Goal: Task Accomplishment & Management: Manage account settings

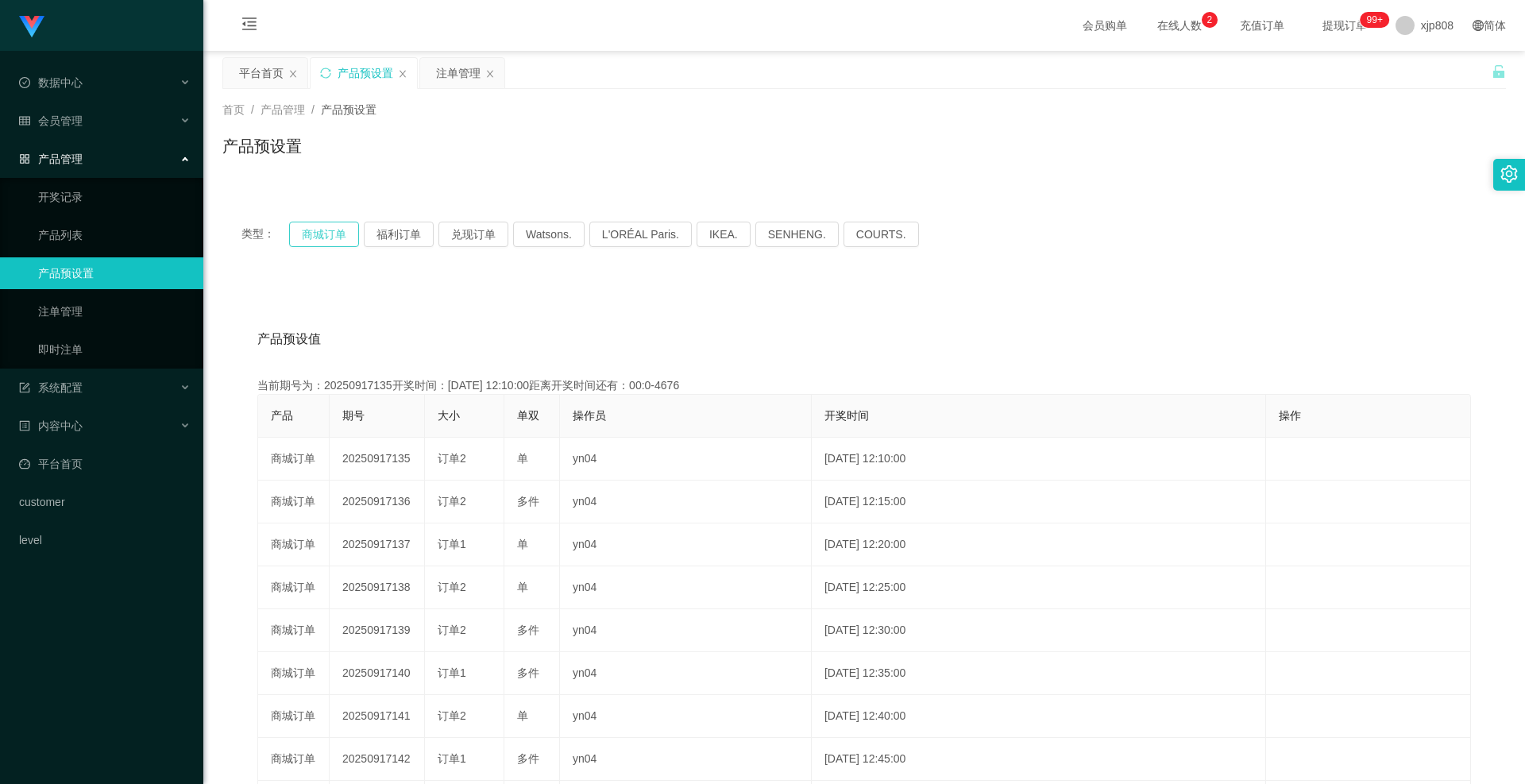
click at [316, 244] on button "商城订单" at bounding box center [324, 234] width 70 height 25
click at [314, 244] on button "商城订单" at bounding box center [324, 234] width 70 height 25
click at [338, 234] on button "商城订单" at bounding box center [324, 234] width 70 height 25
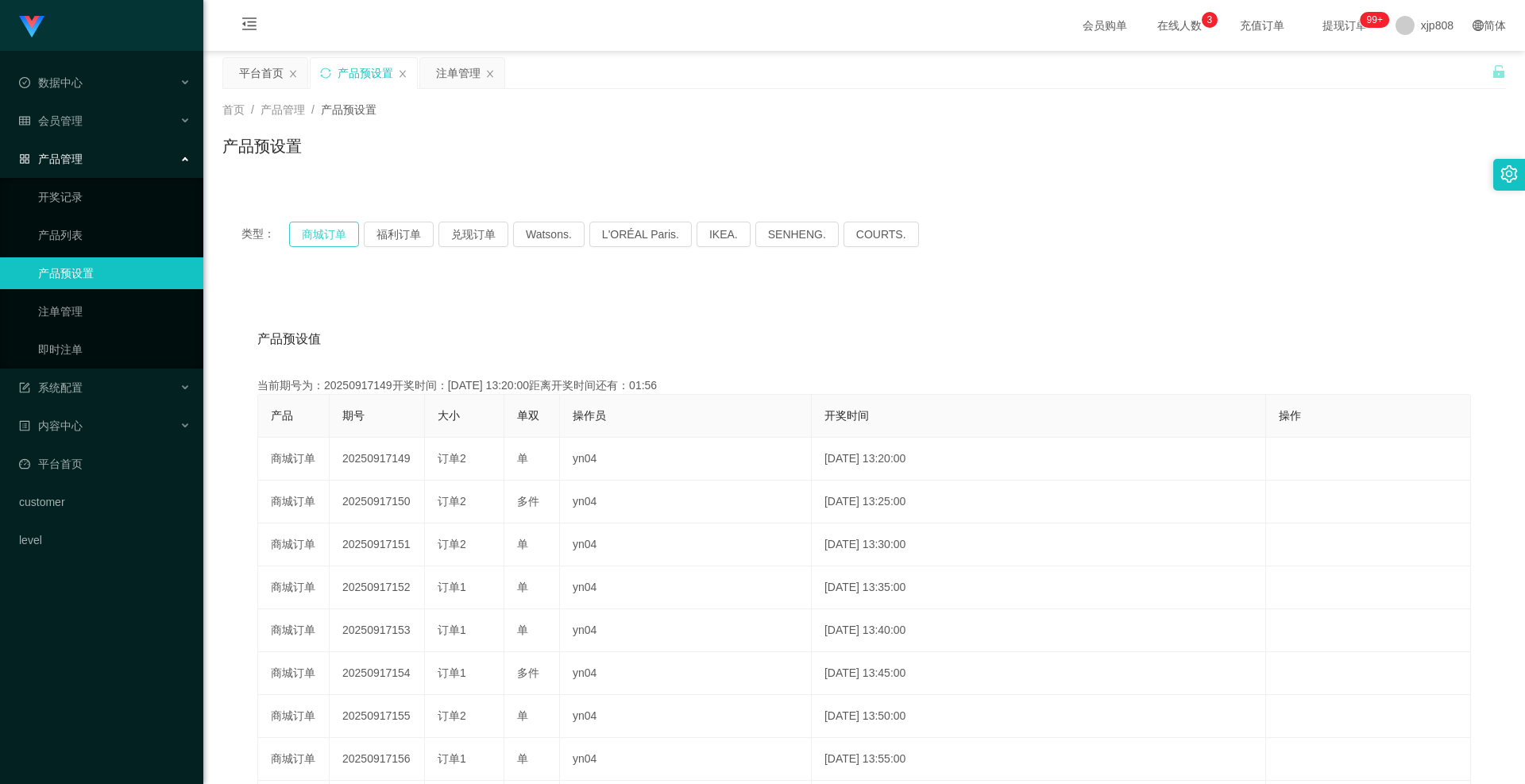
click at [338, 234] on button "商城订单" at bounding box center [324, 234] width 70 height 25
click at [1408, 64] on span "退出登录" at bounding box center [1421, 70] width 45 height 13
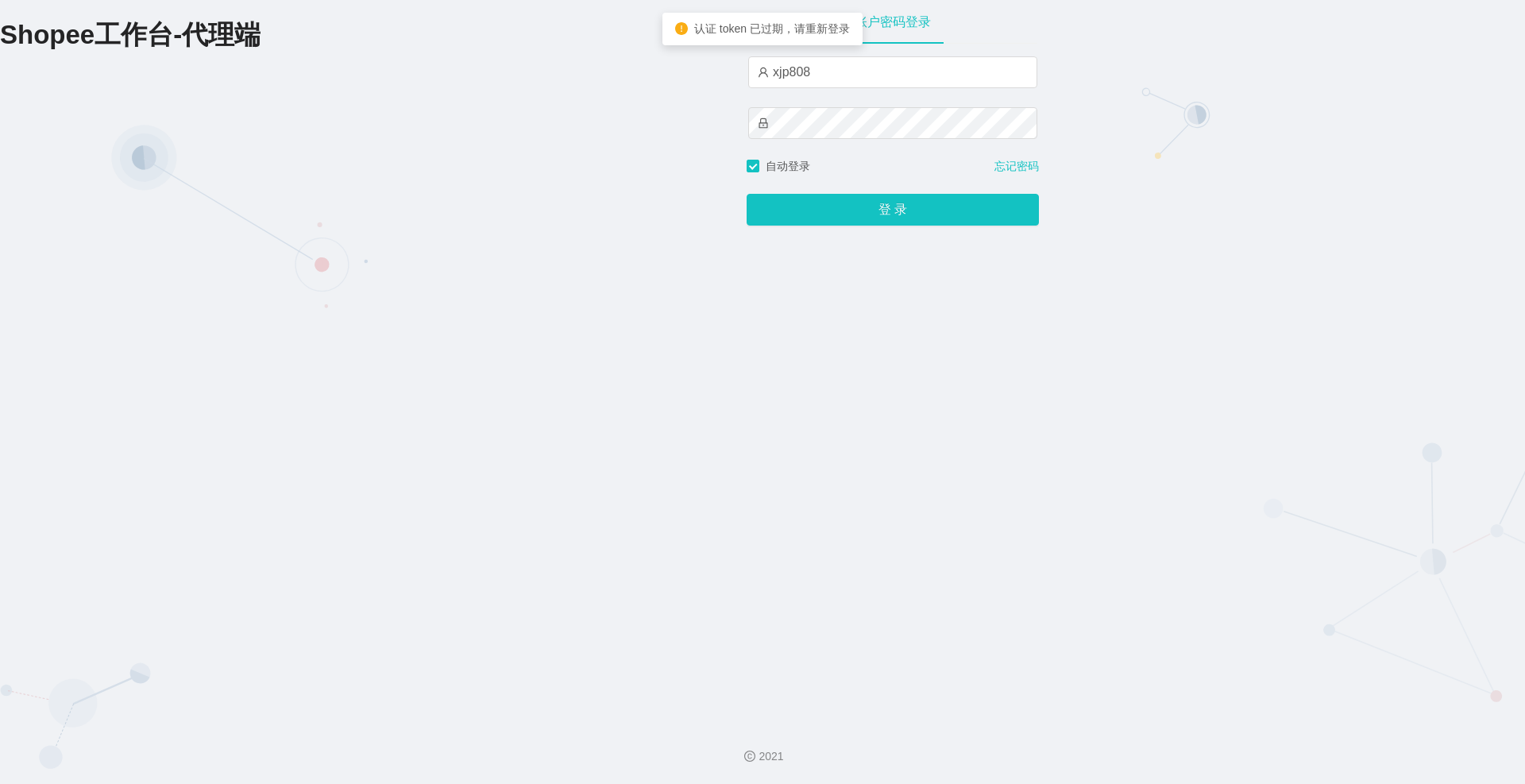
click at [850, 104] on div "xjp808" at bounding box center [893, 107] width 289 height 102
click at [850, 83] on input "xjp808" at bounding box center [893, 72] width 289 height 32
type input "yn04"
click at [857, 216] on button "登 录" at bounding box center [893, 209] width 293 height 32
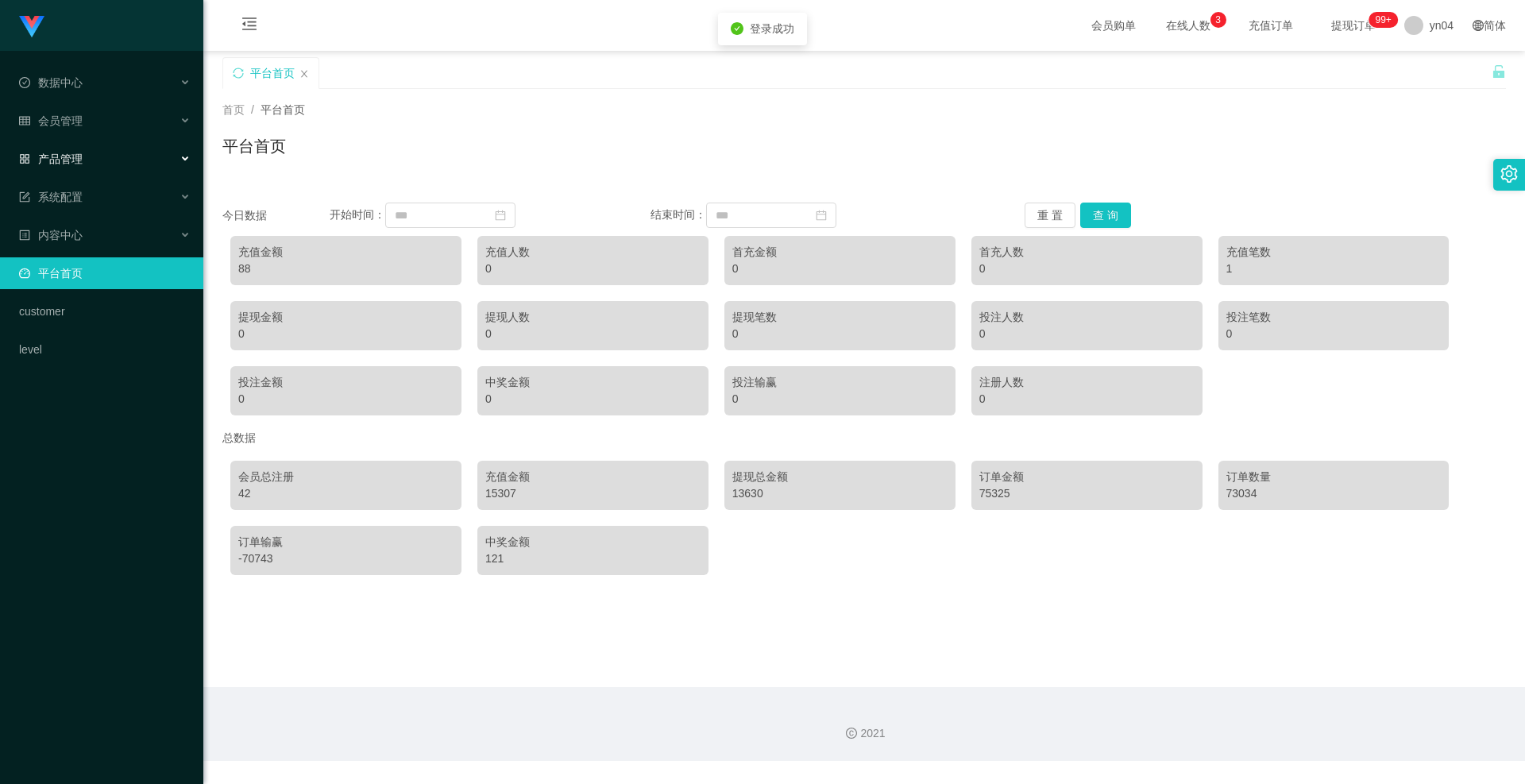
drag, startPoint x: 110, startPoint y: 152, endPoint x: 105, endPoint y: 164, distance: 13.0
click at [110, 152] on div "产品管理" at bounding box center [102, 158] width 204 height 32
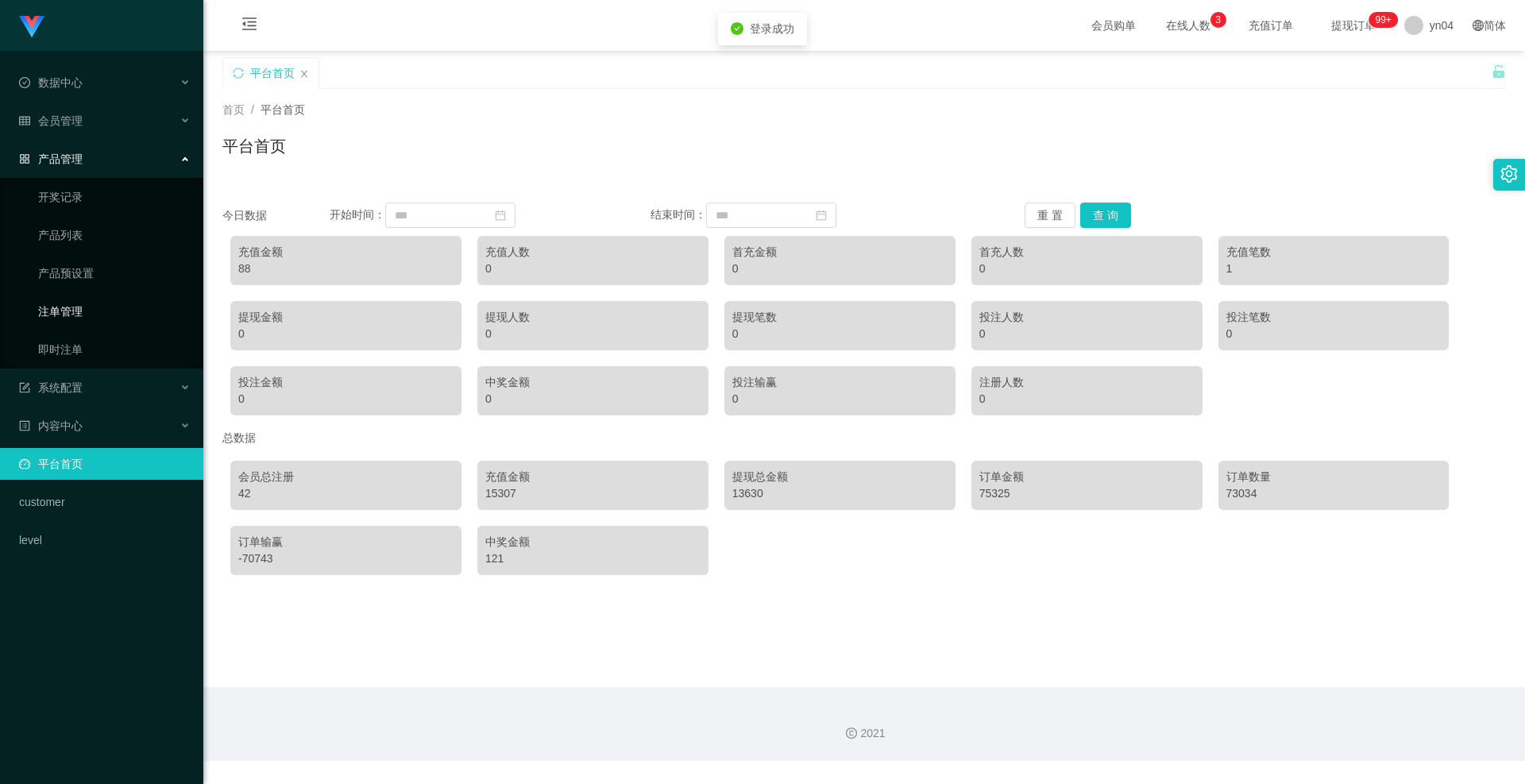
click at [69, 310] on link "注单管理" at bounding box center [114, 311] width 152 height 32
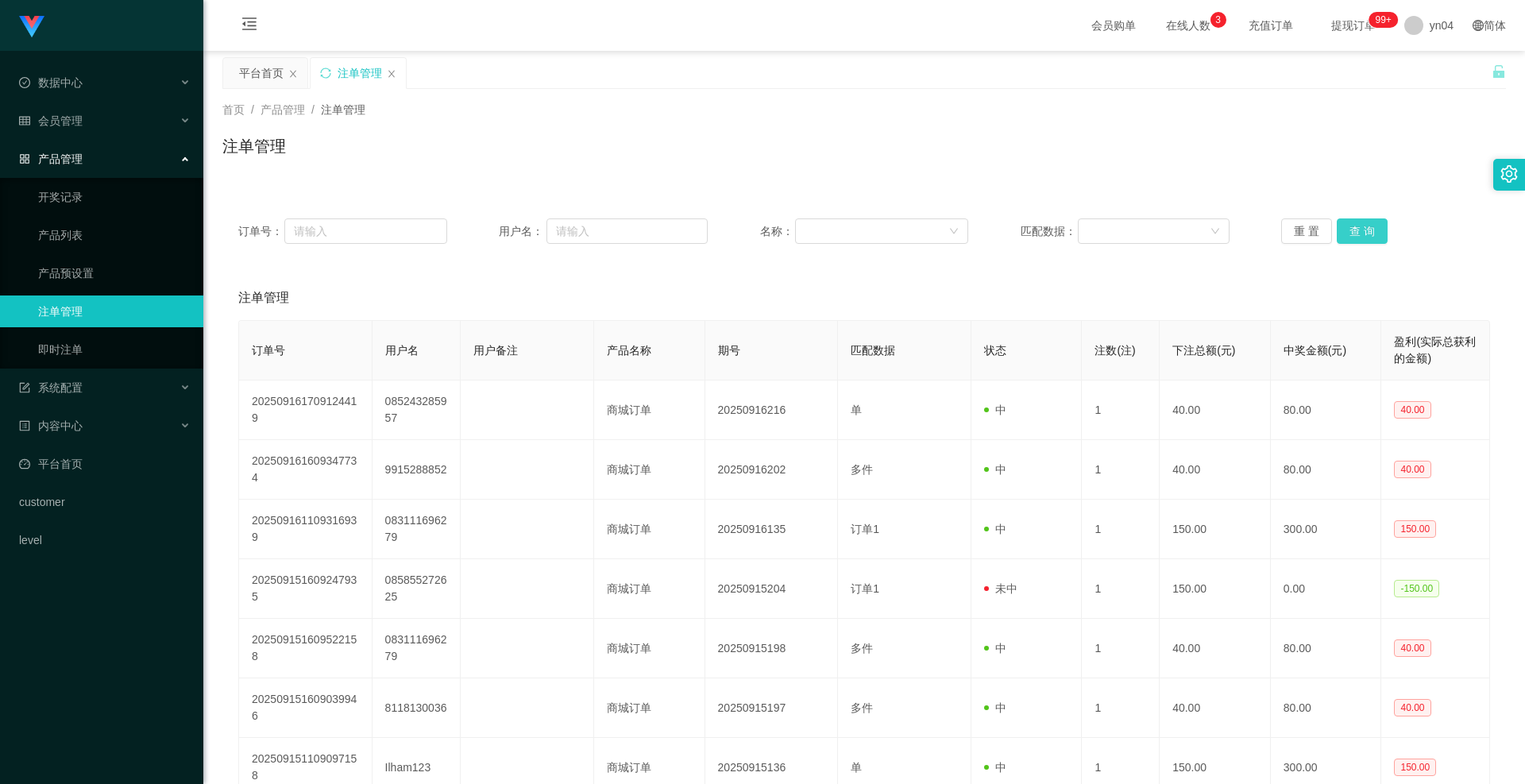
click at [1347, 230] on button "查 询" at bounding box center [1362, 231] width 51 height 25
click at [1347, 230] on div "重 置 查 询" at bounding box center [1386, 231] width 209 height 25
click at [1347, 230] on button "查 询" at bounding box center [1371, 231] width 68 height 25
click at [1347, 230] on div "重 置 查 询" at bounding box center [1386, 231] width 209 height 25
click at [1341, 226] on button "查 询" at bounding box center [1362, 231] width 51 height 25
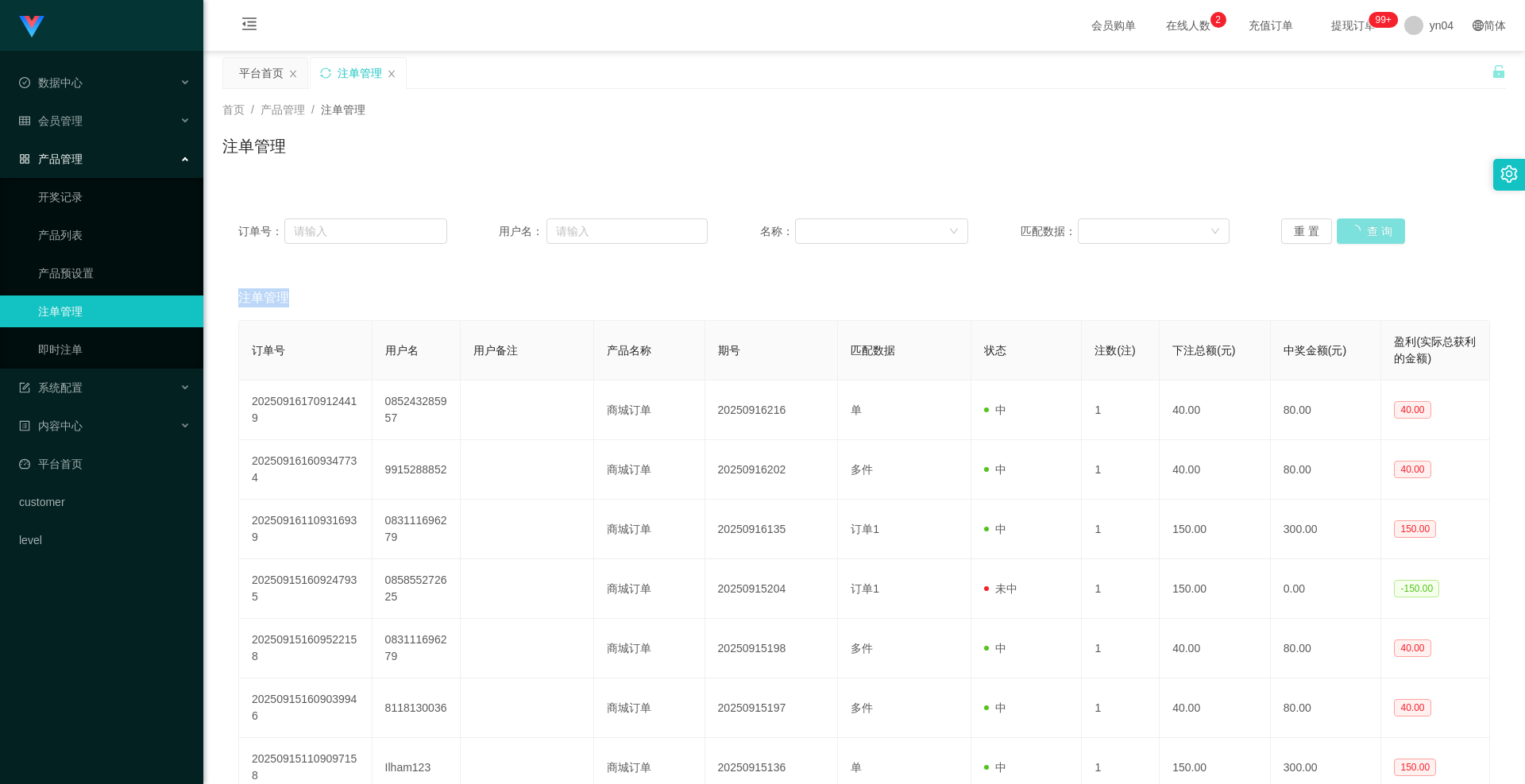
click at [1341, 226] on div "重 置 查 询" at bounding box center [1386, 231] width 209 height 25
click at [1341, 226] on button "查 询" at bounding box center [1362, 231] width 51 height 25
click at [1341, 226] on div "重 置 查 询" at bounding box center [1386, 231] width 209 height 25
click at [1341, 226] on button "查 询" at bounding box center [1362, 231] width 51 height 25
click at [1341, 226] on div "重 置 查 询" at bounding box center [1386, 231] width 209 height 25
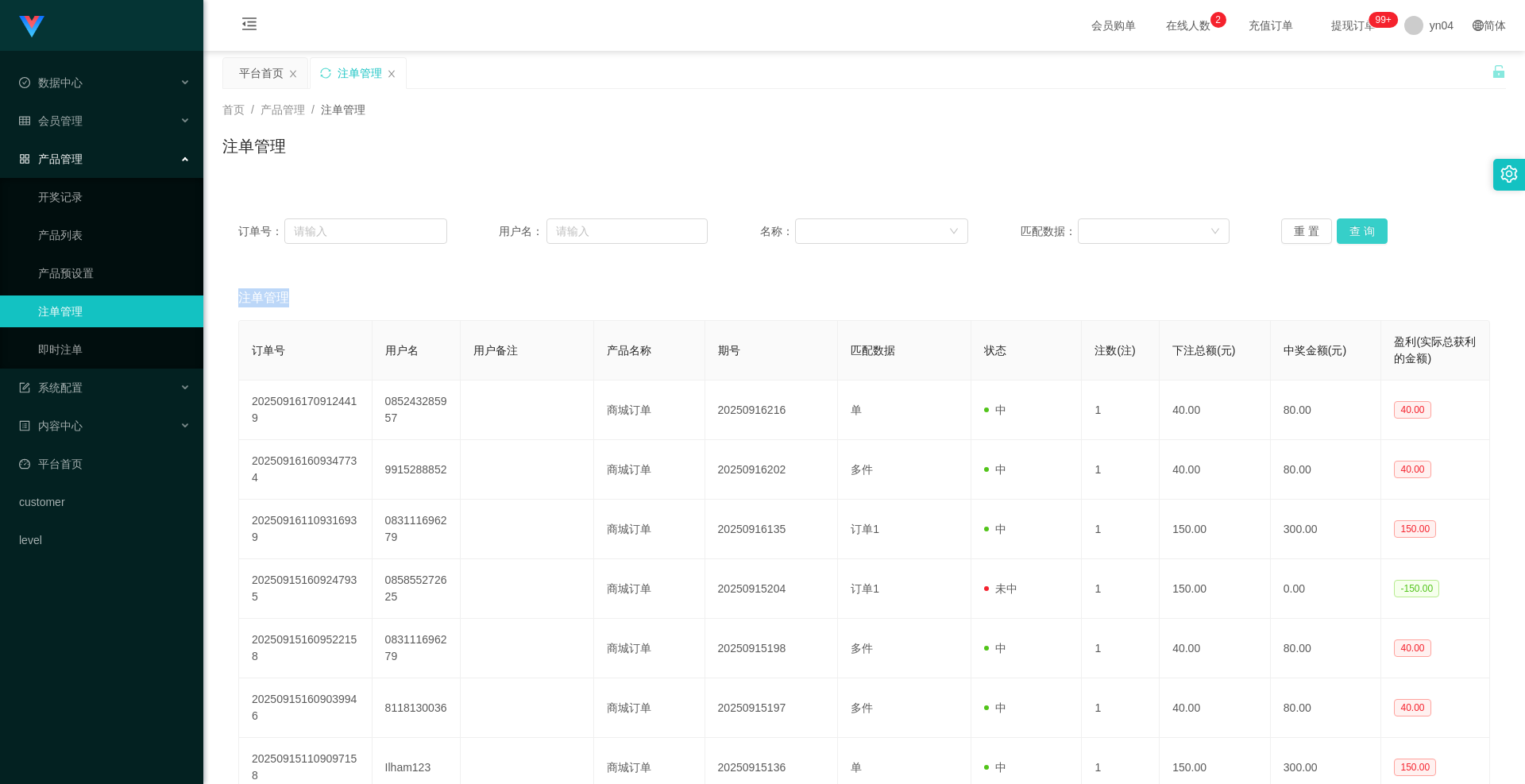
click at [1341, 226] on button "查 询" at bounding box center [1362, 231] width 51 height 25
click at [1341, 226] on div "重 置 查 询" at bounding box center [1386, 231] width 209 height 25
drag, startPoint x: 1341, startPoint y: 226, endPoint x: 1311, endPoint y: 218, distance: 31.0
click at [1341, 226] on button "查 询" at bounding box center [1362, 231] width 51 height 25
click at [87, 306] on link "注单管理" at bounding box center [114, 311] width 152 height 32
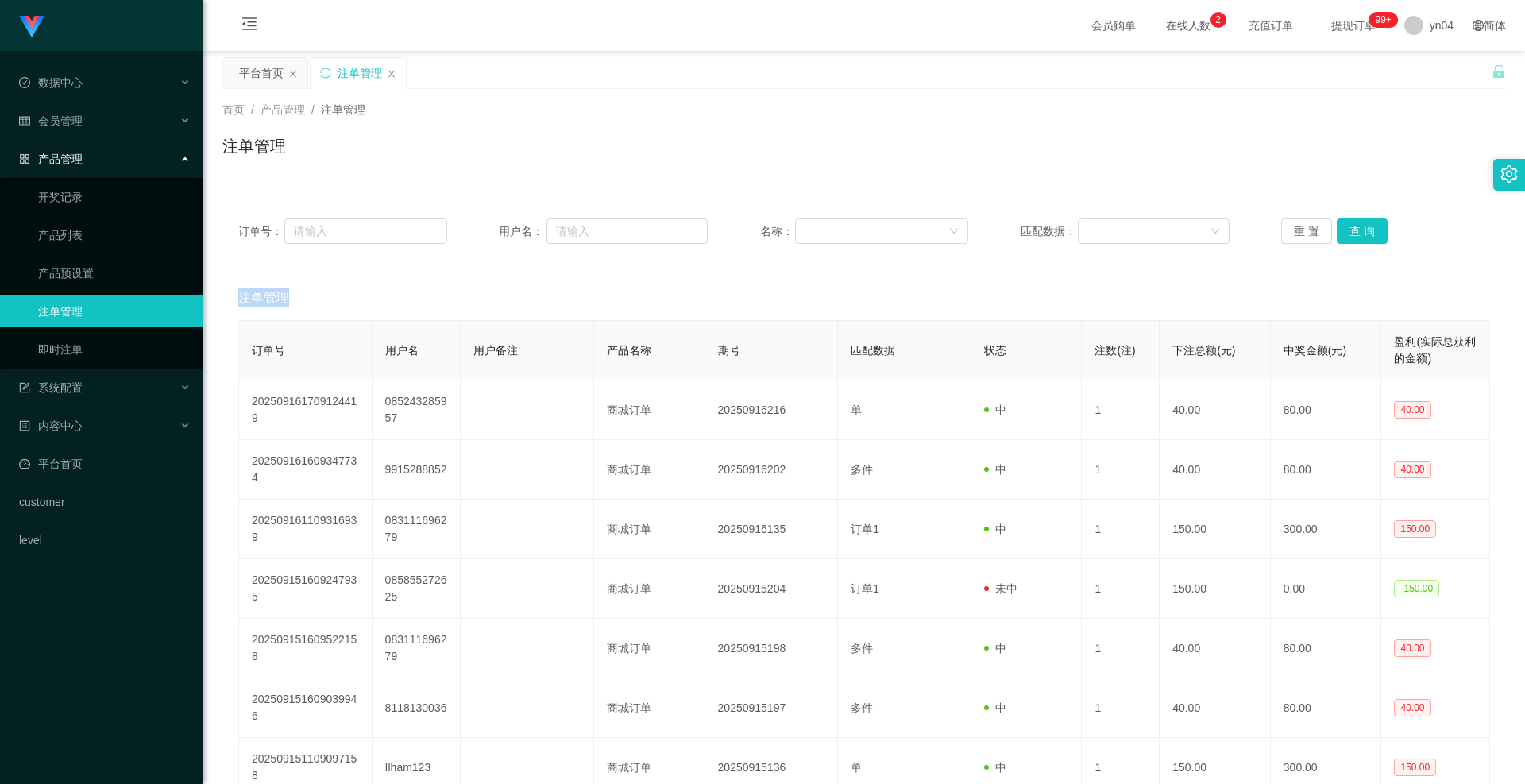
click at [87, 306] on link "注单管理" at bounding box center [114, 311] width 152 height 32
click at [1349, 235] on button "查 询" at bounding box center [1362, 231] width 51 height 25
click at [1349, 235] on div "重 置 查 询" at bounding box center [1386, 231] width 209 height 25
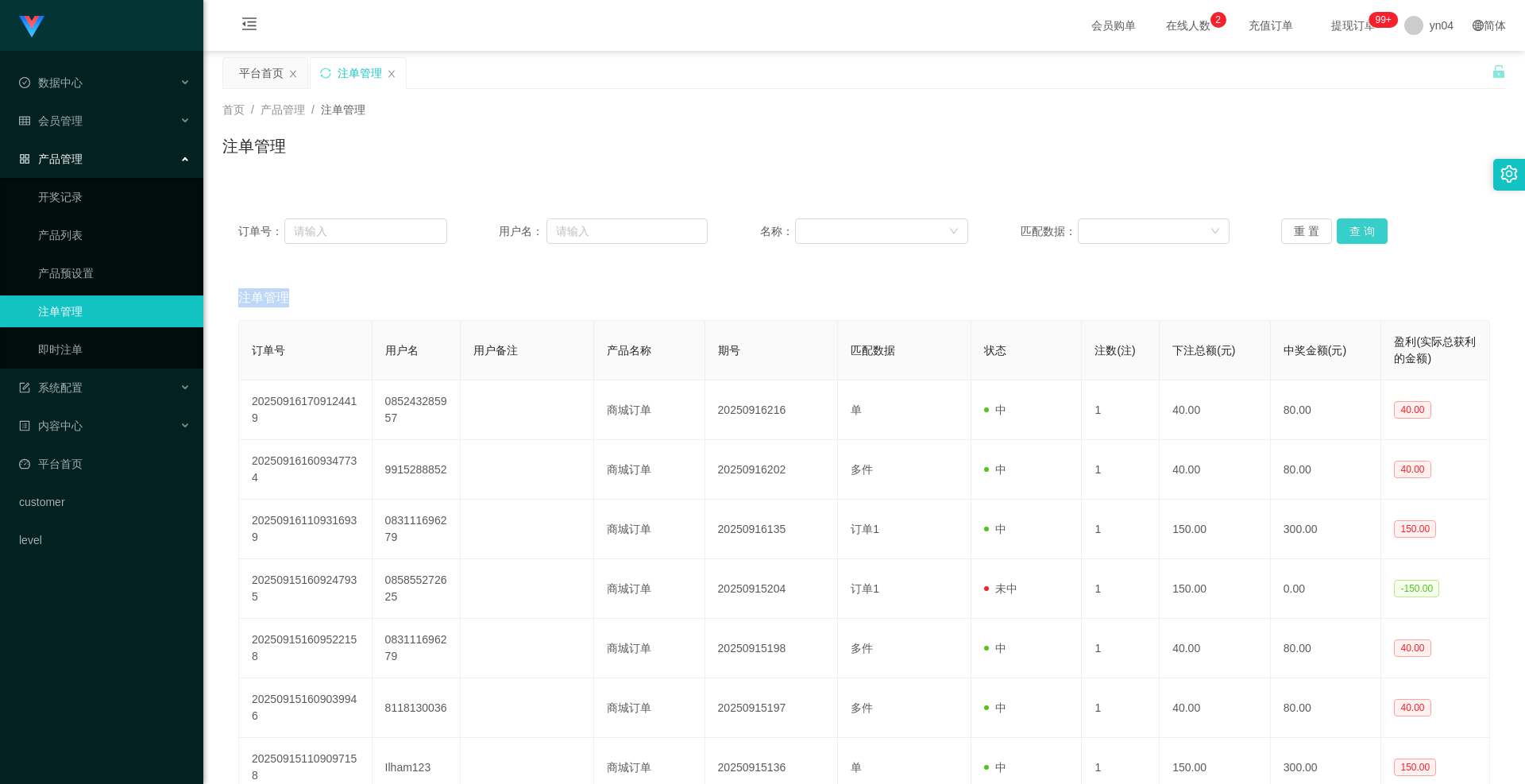
click at [1349, 235] on button "查 询" at bounding box center [1362, 231] width 51 height 25
click at [1349, 235] on div "重 置 查 询" at bounding box center [1386, 231] width 209 height 25
click at [1362, 228] on button "查 询" at bounding box center [1362, 231] width 51 height 25
click at [1362, 228] on div "重 置 查 询" at bounding box center [1386, 231] width 209 height 25
click at [1362, 228] on button "查 询" at bounding box center [1362, 231] width 51 height 25
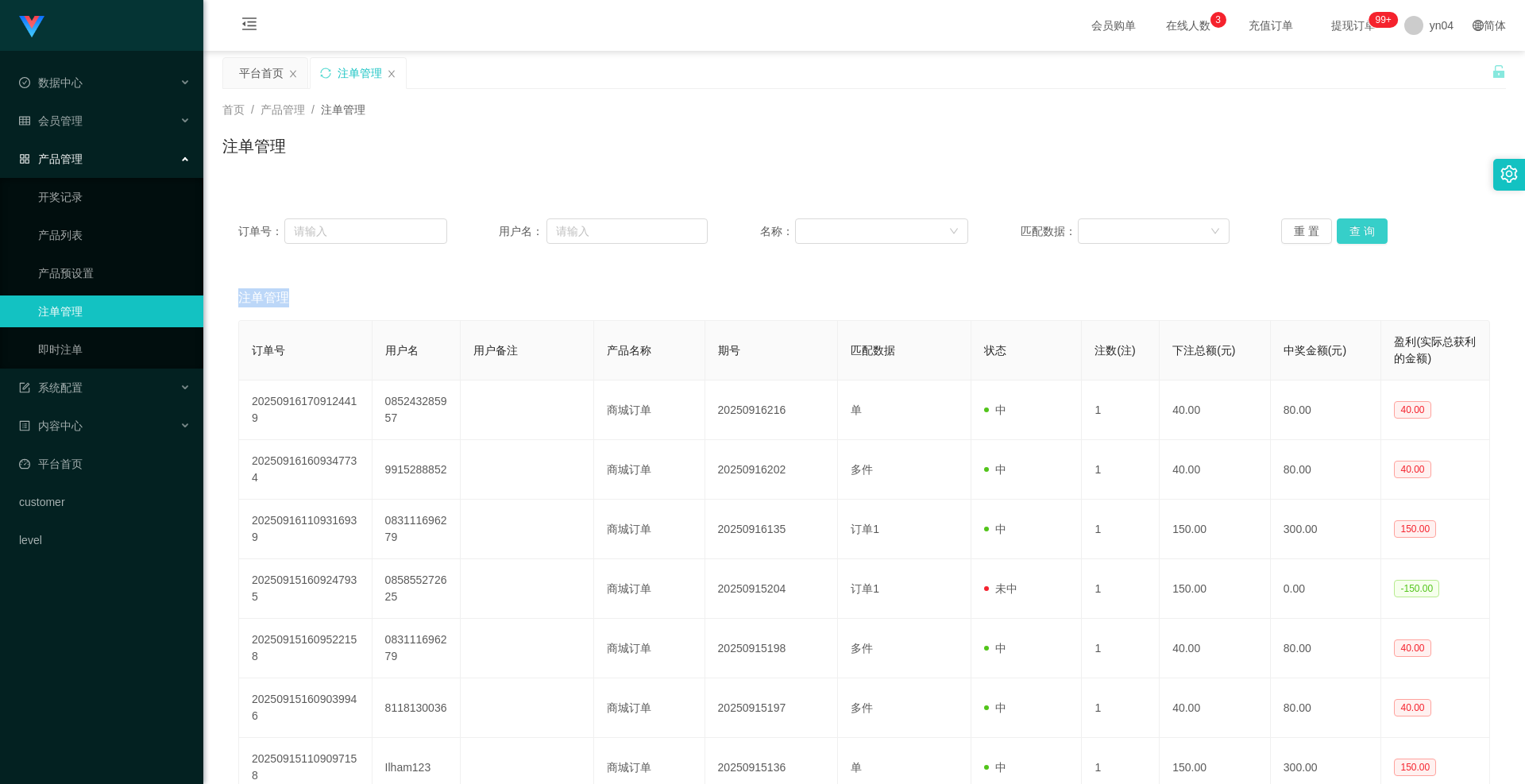
click at [1362, 228] on div "重 置 查 询" at bounding box center [1386, 231] width 209 height 25
click at [1347, 224] on button "查 询" at bounding box center [1362, 231] width 51 height 25
click at [1347, 224] on div "重 置 查 询" at bounding box center [1386, 231] width 209 height 25
click at [1347, 224] on button "查 询" at bounding box center [1371, 231] width 68 height 25
click at [1347, 223] on div "重 置 查 询" at bounding box center [1386, 231] width 209 height 25
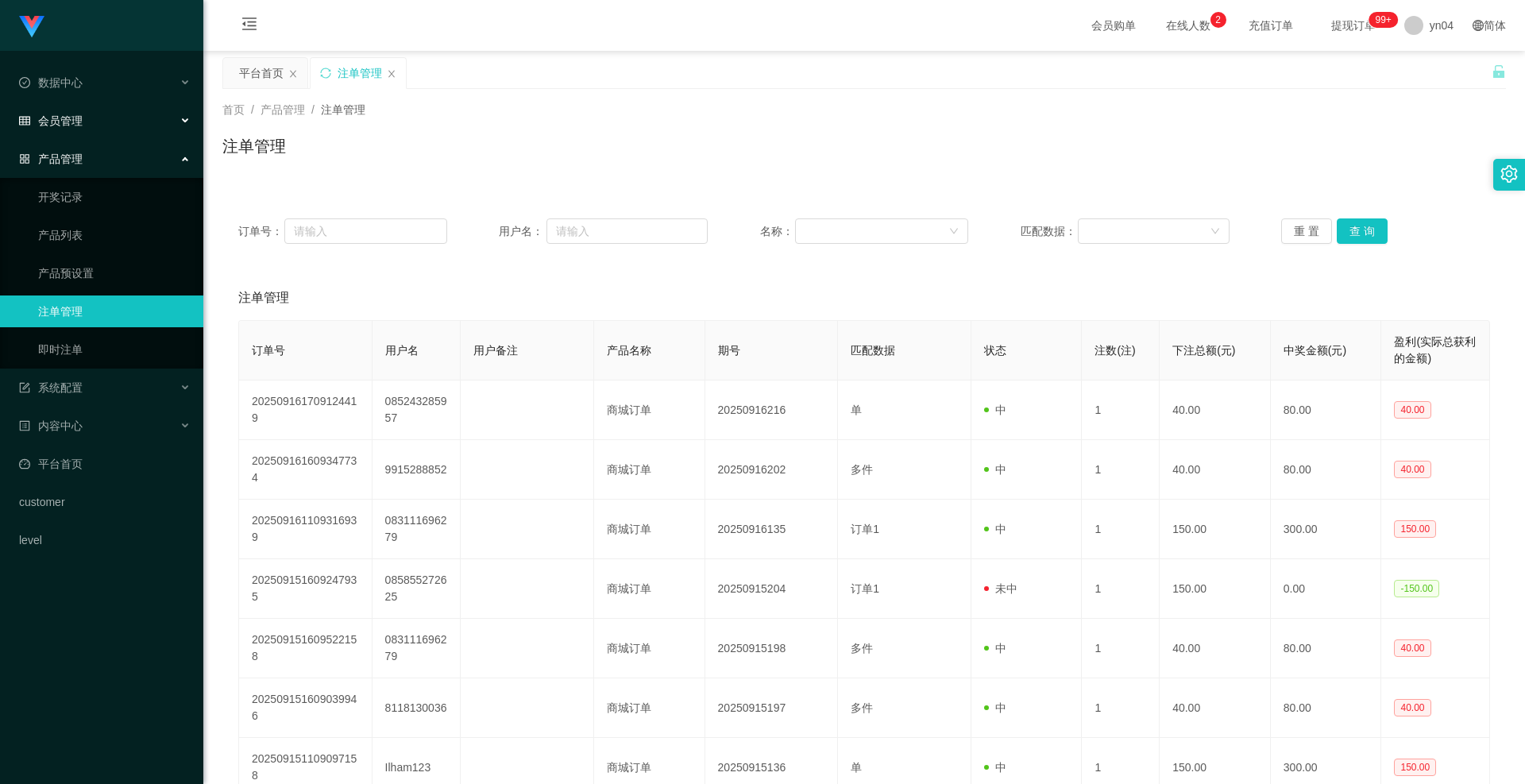
click at [88, 117] on div "会员管理" at bounding box center [102, 121] width 204 height 32
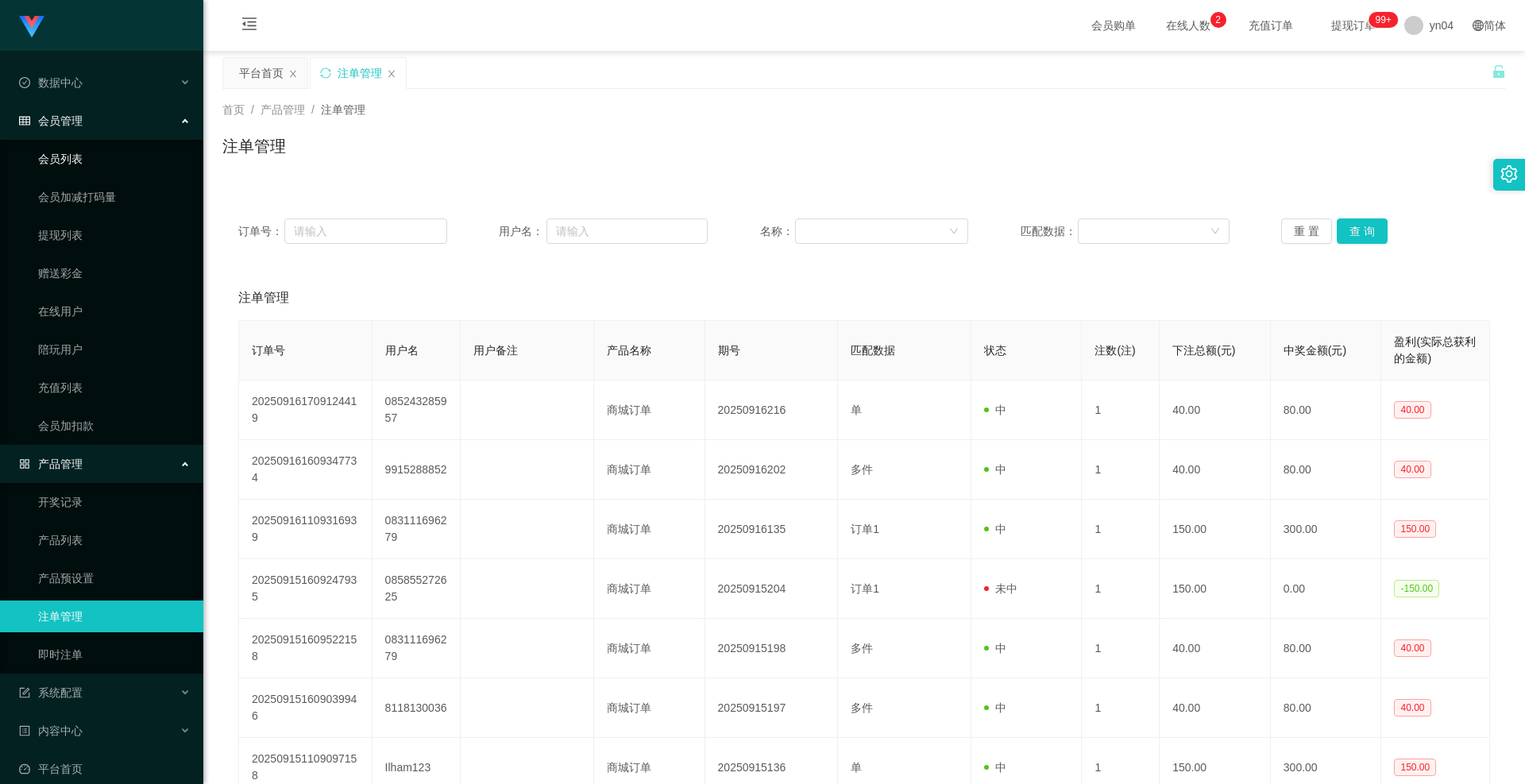
click at [81, 162] on link "会员列表" at bounding box center [114, 158] width 152 height 32
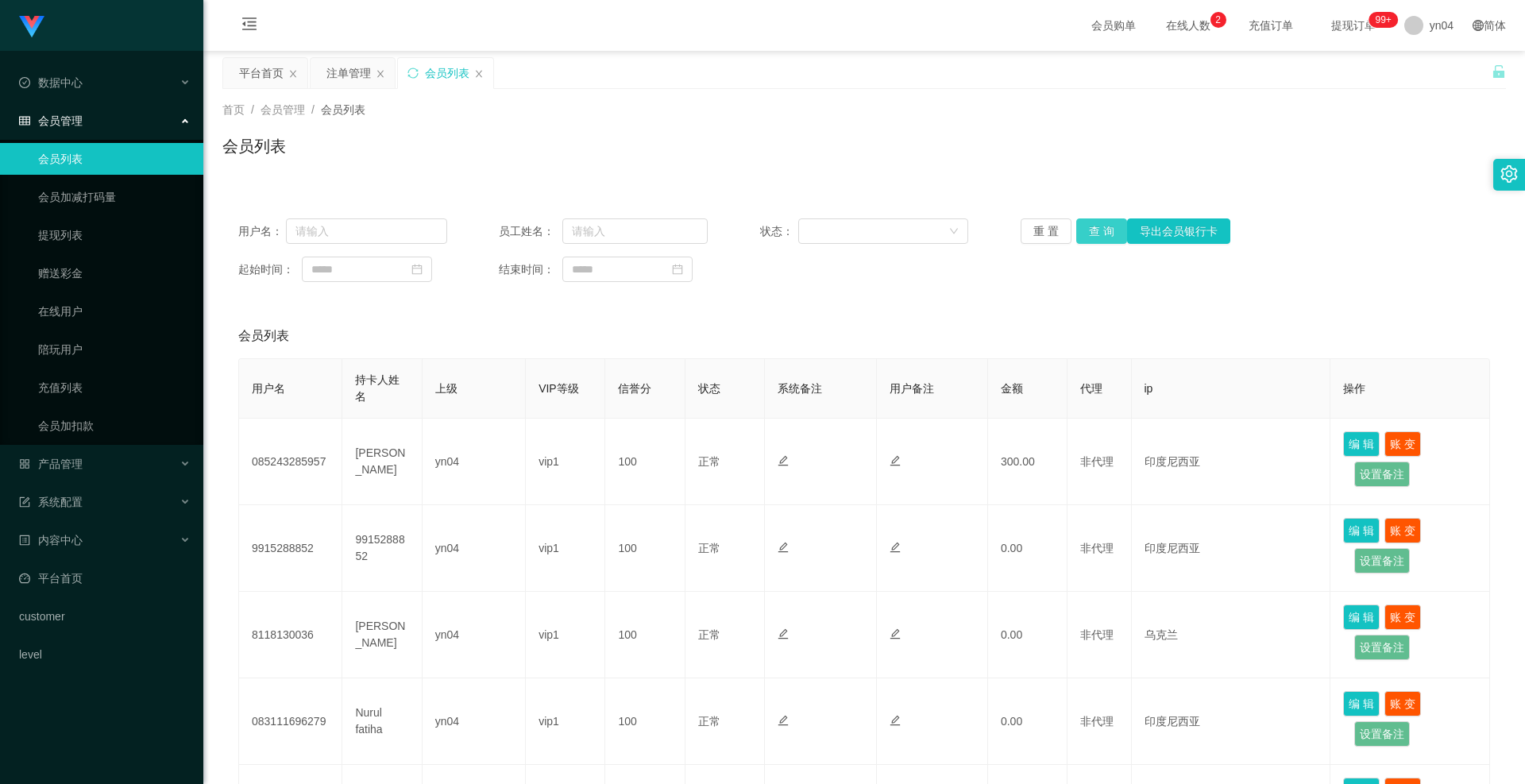
click at [1100, 226] on button "查 询" at bounding box center [1102, 231] width 51 height 25
click at [1100, 226] on div "重 置 查 询 导出会员银行卡" at bounding box center [1125, 231] width 209 height 25
click at [1100, 226] on button "查 询" at bounding box center [1111, 231] width 68 height 25
click at [1100, 226] on div "重 置 查 询 导出会员银行卡" at bounding box center [1125, 231] width 209 height 25
click at [1100, 226] on button "查 询" at bounding box center [1102, 231] width 51 height 25
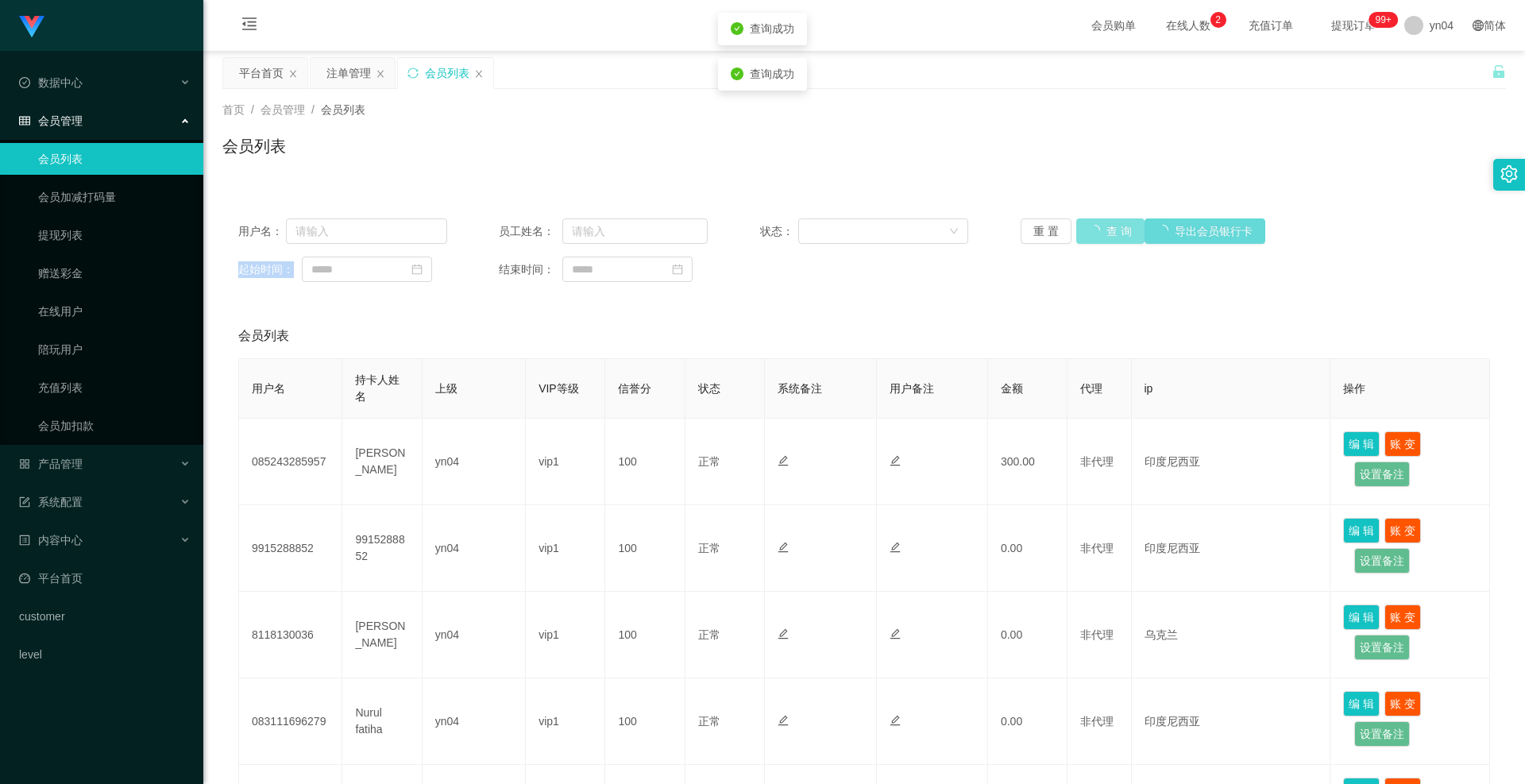
click at [1100, 226] on div "重 置 查 询 导出会员银行卡" at bounding box center [1125, 231] width 209 height 25
click at [1100, 226] on button "查 询" at bounding box center [1102, 231] width 51 height 25
click at [1100, 226] on div "重 置 查 询 导出会员银行卡" at bounding box center [1125, 231] width 209 height 25
click at [1090, 242] on button "查 询" at bounding box center [1102, 231] width 51 height 25
click at [1091, 235] on div "重 置 查 询 导出会员银行卡" at bounding box center [1125, 231] width 209 height 25
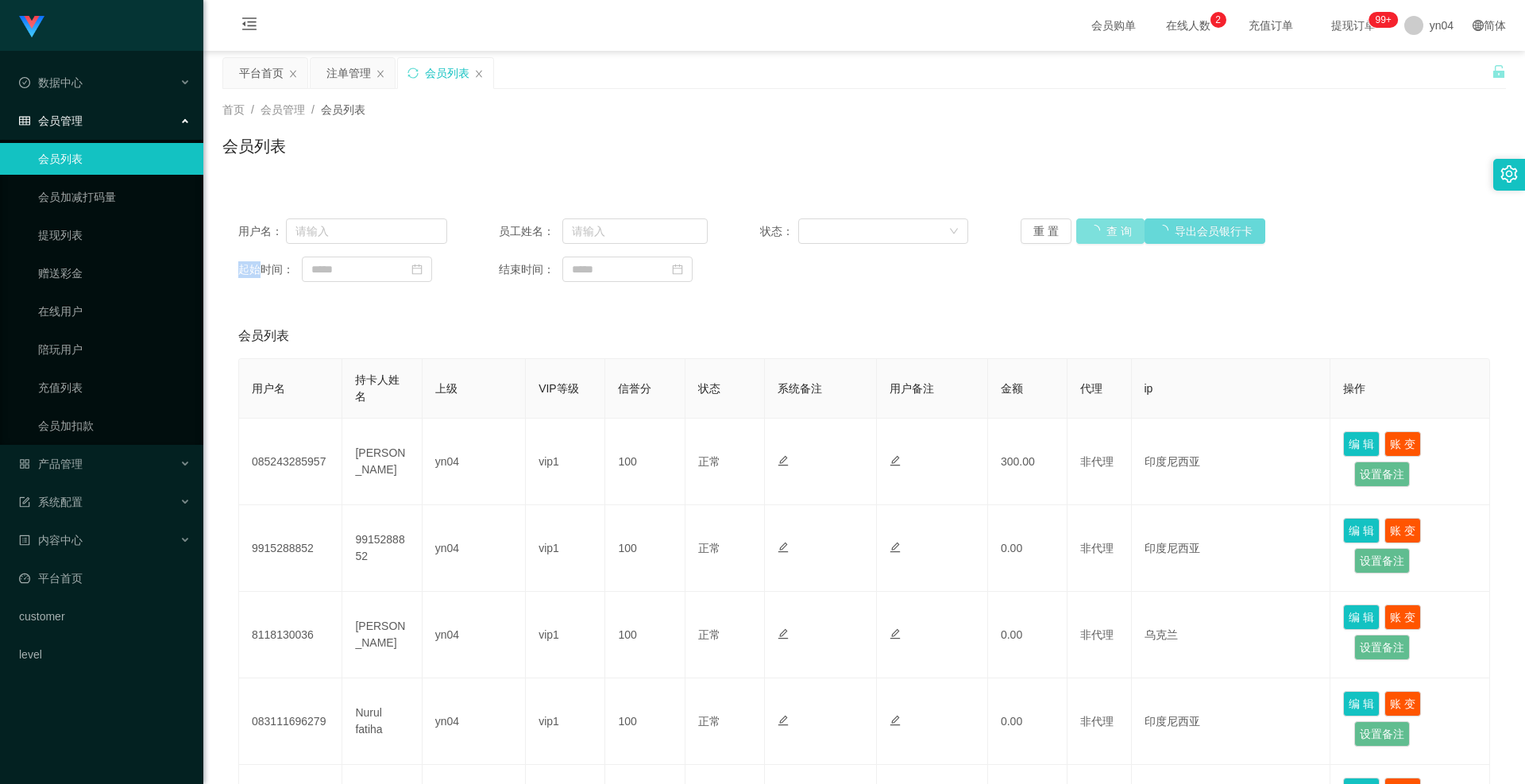
click at [1091, 235] on div "重 置 查 询 导出会员银行卡" at bounding box center [1125, 231] width 209 height 25
click at [1091, 235] on button "查 询" at bounding box center [1102, 231] width 51 height 25
click at [1091, 235] on div "重 置 查 询 导出会员银行卡" at bounding box center [1125, 231] width 209 height 25
click at [1091, 235] on button "查 询" at bounding box center [1102, 231] width 51 height 25
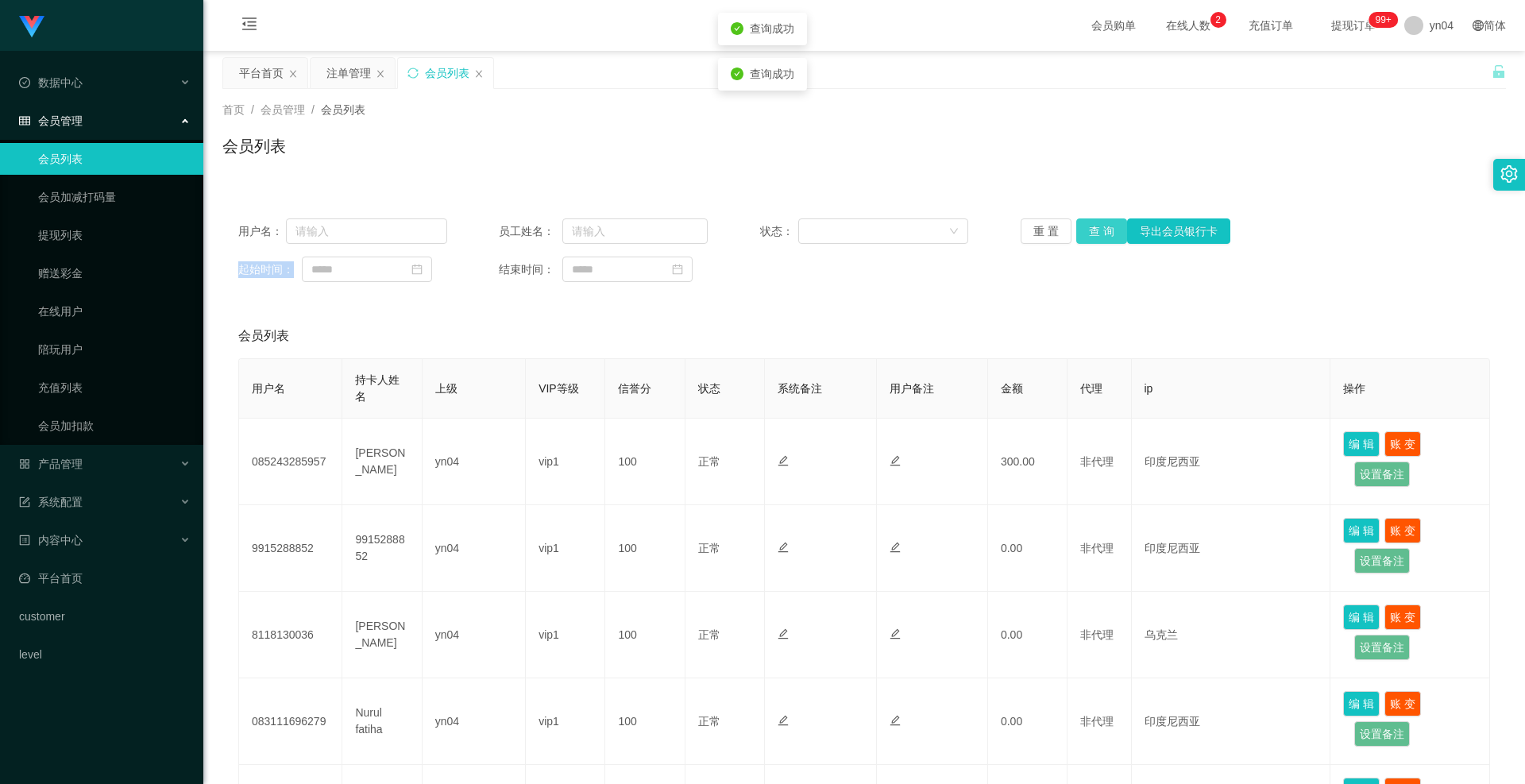
click at [1091, 235] on div "重 置 查 询 导出会员银行卡" at bounding box center [1125, 231] width 209 height 25
click at [1091, 235] on button "查 询" at bounding box center [1111, 231] width 68 height 25
click at [1091, 235] on div "重 置 查 询 导出会员银行卡" at bounding box center [1125, 231] width 209 height 25
click at [1091, 235] on button "查 询" at bounding box center [1102, 231] width 51 height 25
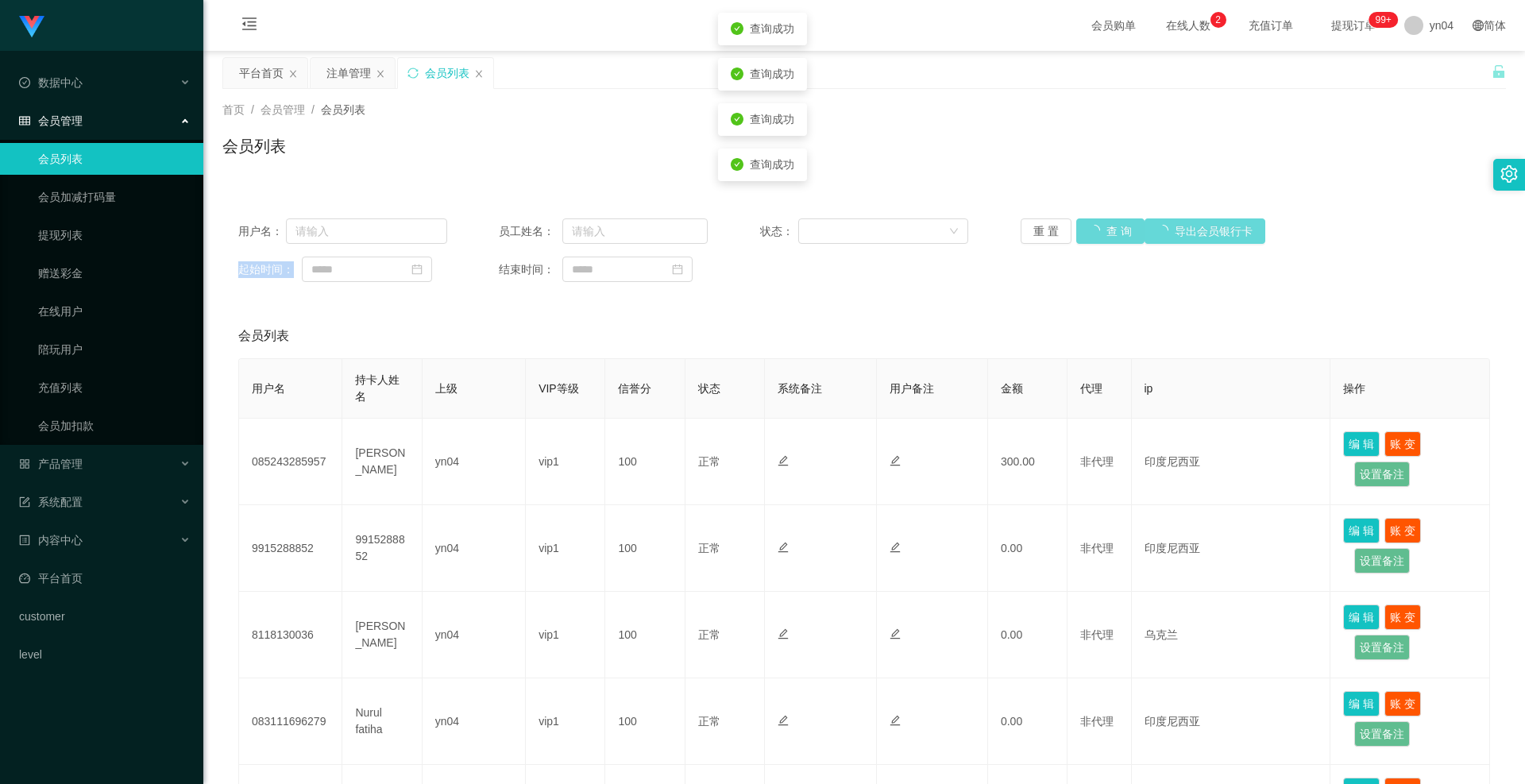
click at [1091, 235] on div "重 置 查 询 导出会员银行卡" at bounding box center [1125, 231] width 209 height 25
click at [1091, 235] on button "查 询" at bounding box center [1102, 231] width 51 height 25
click at [1091, 235] on div "重 置 查 询 导出会员银行卡" at bounding box center [1125, 231] width 209 height 25
click at [1091, 235] on button "查 询" at bounding box center [1102, 231] width 51 height 25
click at [1091, 235] on div "重 置 查 询 导出会员银行卡" at bounding box center [1125, 231] width 209 height 25
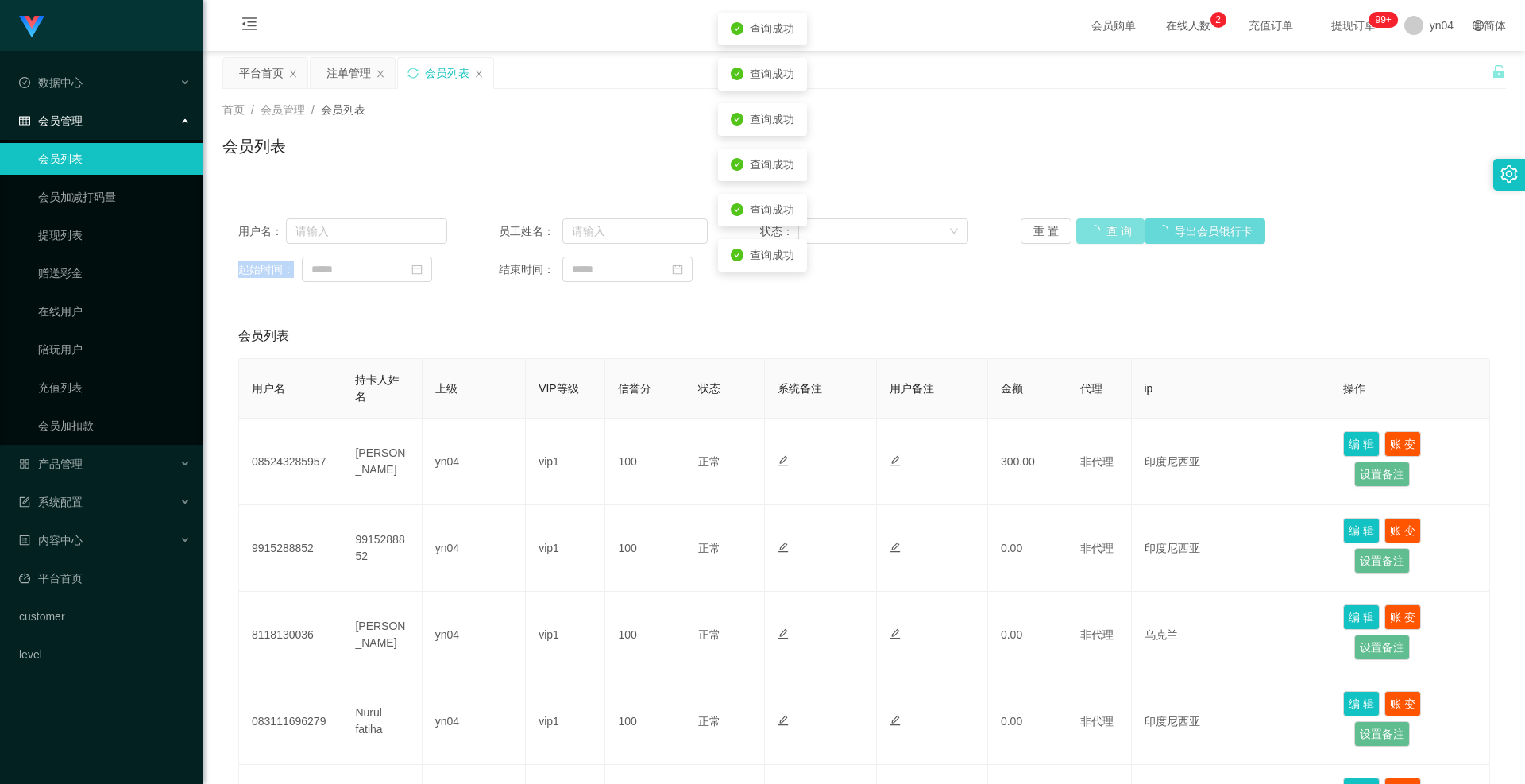
click at [1091, 235] on button "查 询" at bounding box center [1111, 231] width 68 height 25
click at [1091, 235] on div "重 置 查 询 导出会员银行卡" at bounding box center [1125, 231] width 209 height 25
click at [1091, 235] on button "查 询" at bounding box center [1111, 231] width 68 height 25
click at [1091, 235] on div "重 置 查 询 导出会员银行卡" at bounding box center [1125, 231] width 209 height 25
click at [1091, 235] on button "查 询" at bounding box center [1102, 231] width 51 height 25
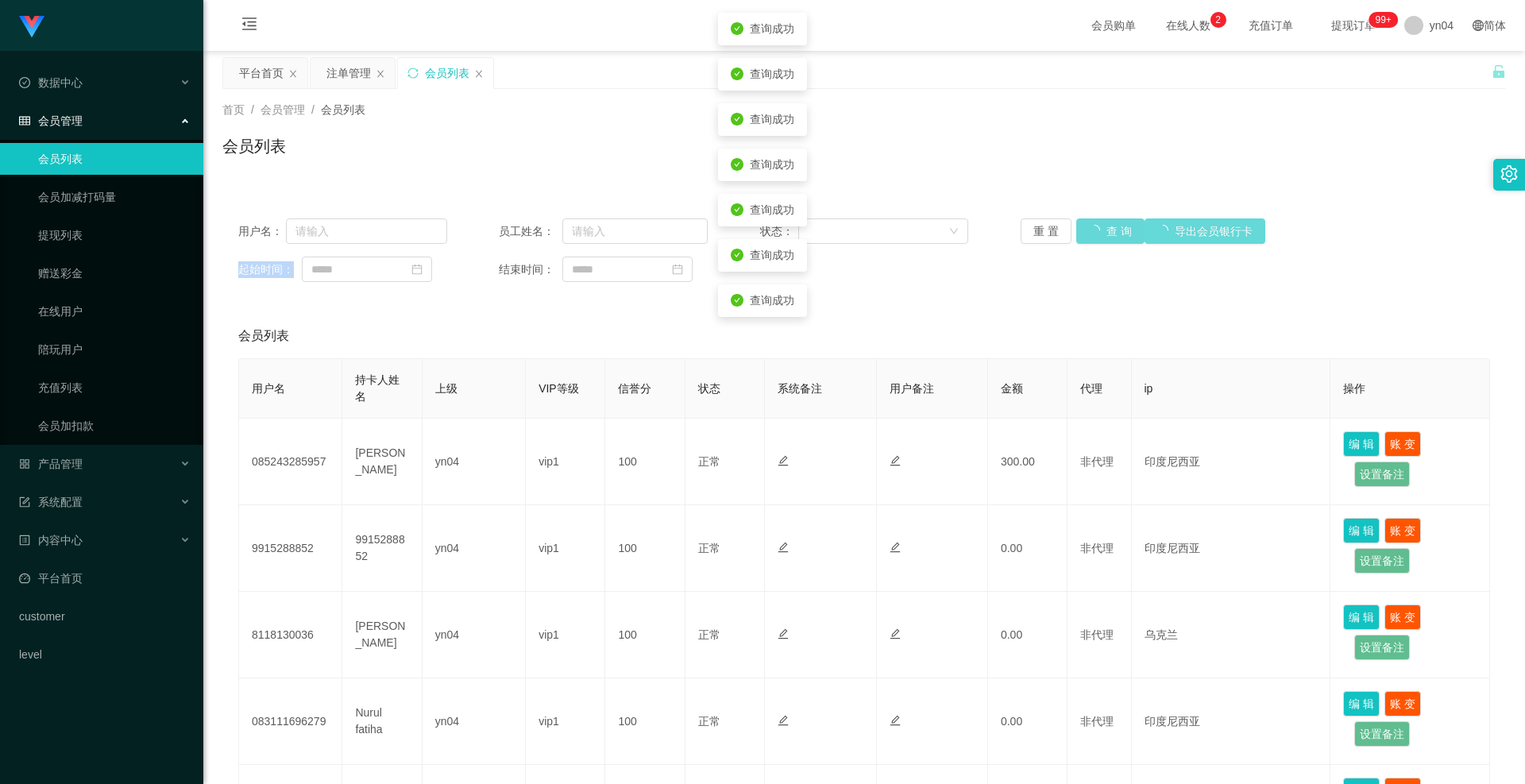
click at [1091, 235] on div "重 置 查 询 导出会员银行卡" at bounding box center [1125, 231] width 209 height 25
click at [1091, 235] on button "查 询" at bounding box center [1102, 231] width 51 height 25
click at [1091, 235] on div "重 置 查 询 导出会员银行卡" at bounding box center [1125, 231] width 209 height 25
click at [1091, 235] on button "查 询" at bounding box center [1102, 231] width 51 height 25
click at [1091, 235] on div "重 置 查 询 导出会员银行卡" at bounding box center [1125, 231] width 209 height 25
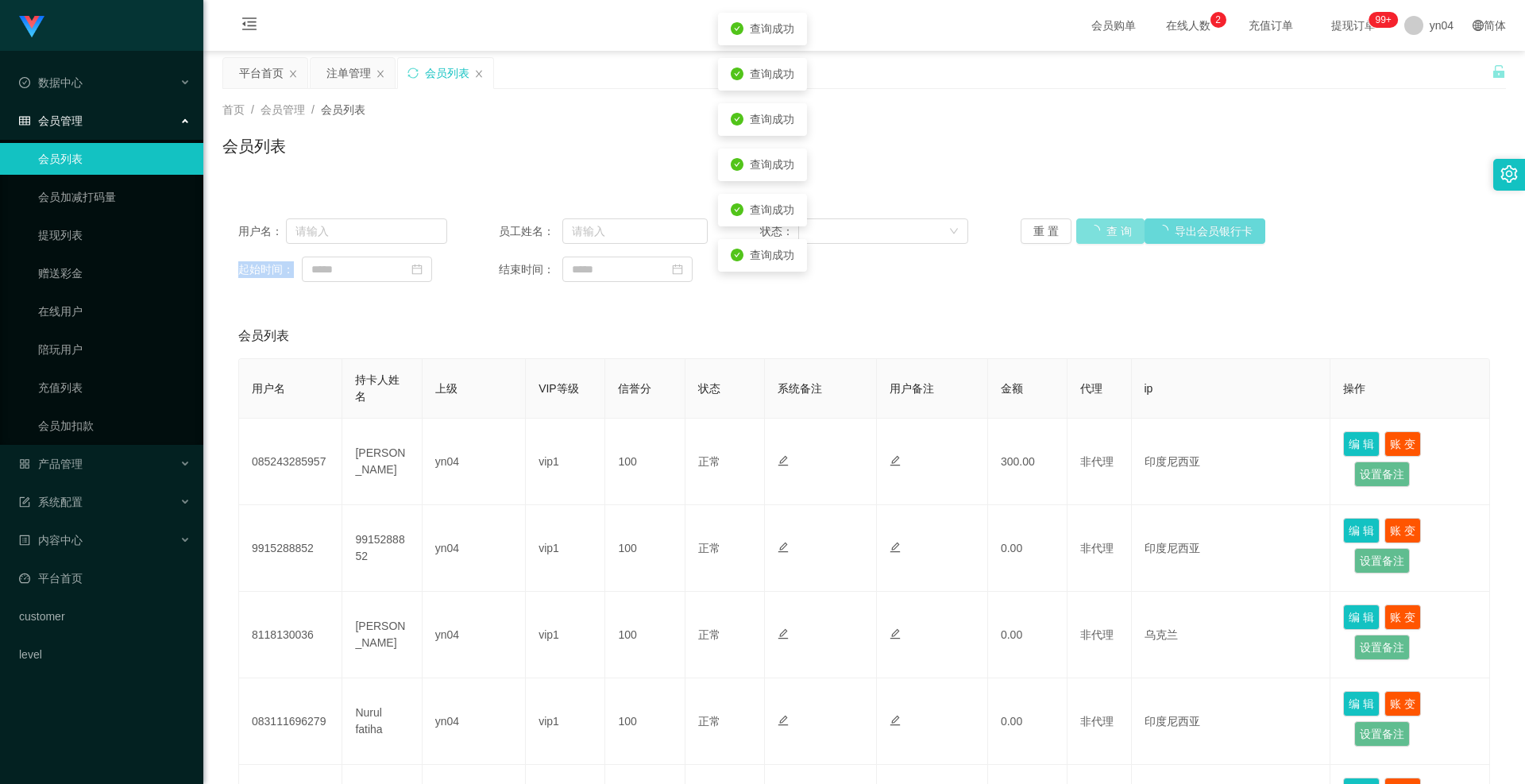
click at [1091, 235] on button "查 询" at bounding box center [1111, 231] width 68 height 25
click at [1091, 235] on div "重 置 查 询 导出会员银行卡" at bounding box center [1125, 231] width 209 height 25
click at [1091, 235] on button "查 询" at bounding box center [1111, 231] width 68 height 25
click at [1091, 235] on div "重 置 查 询 导出会员银行卡" at bounding box center [1125, 231] width 209 height 25
click at [1091, 235] on button "查 询" at bounding box center [1102, 231] width 51 height 25
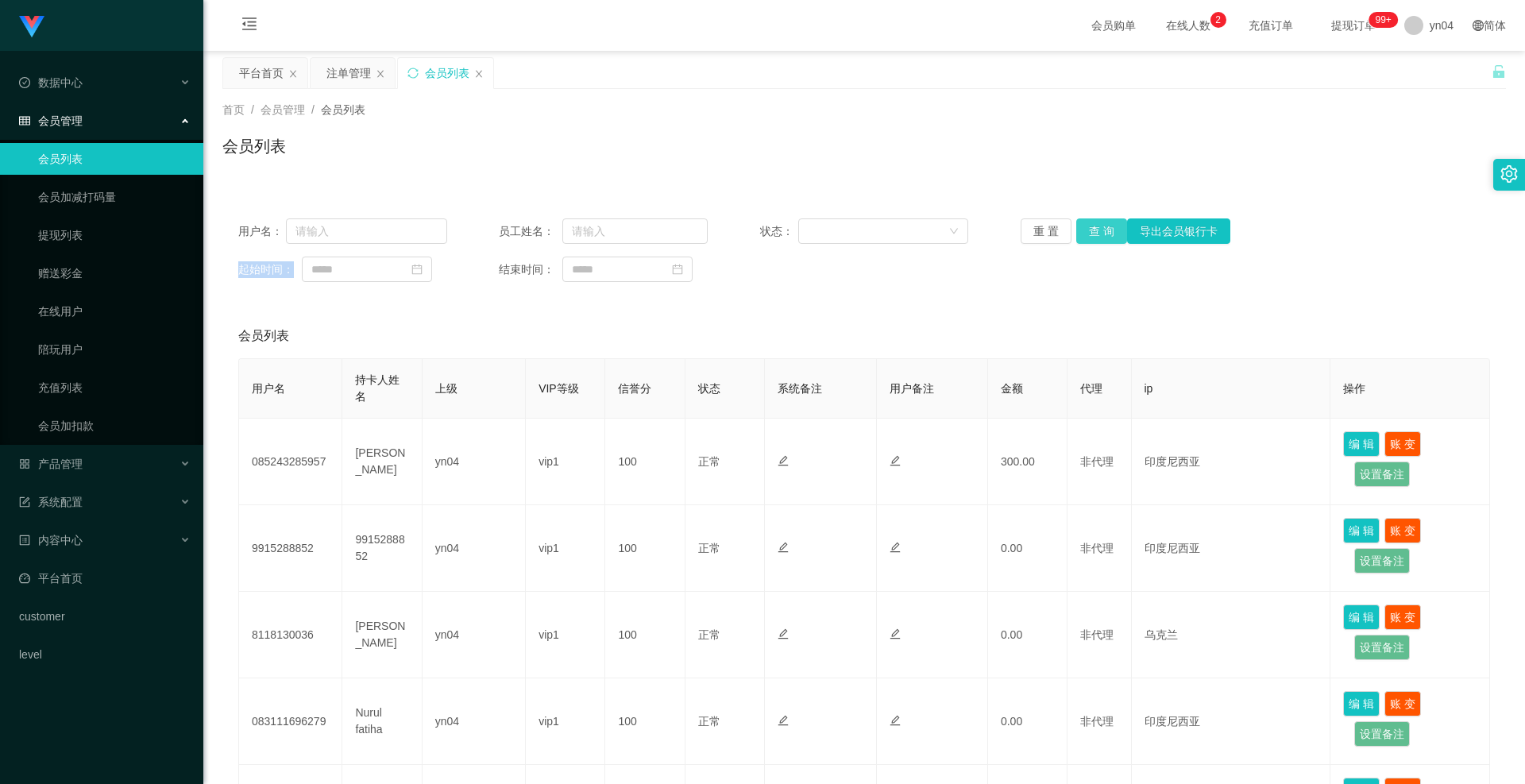
click at [1099, 242] on button "查 询" at bounding box center [1102, 231] width 51 height 25
click at [1099, 238] on div "重 置 查 询 导出会员银行卡" at bounding box center [1125, 231] width 209 height 25
click at [1099, 238] on button "查 询" at bounding box center [1102, 231] width 51 height 25
click at [1099, 238] on div "重 置 查 询 导出会员银行卡" at bounding box center [1125, 231] width 209 height 25
click at [1099, 238] on button "查 询" at bounding box center [1111, 231] width 68 height 25
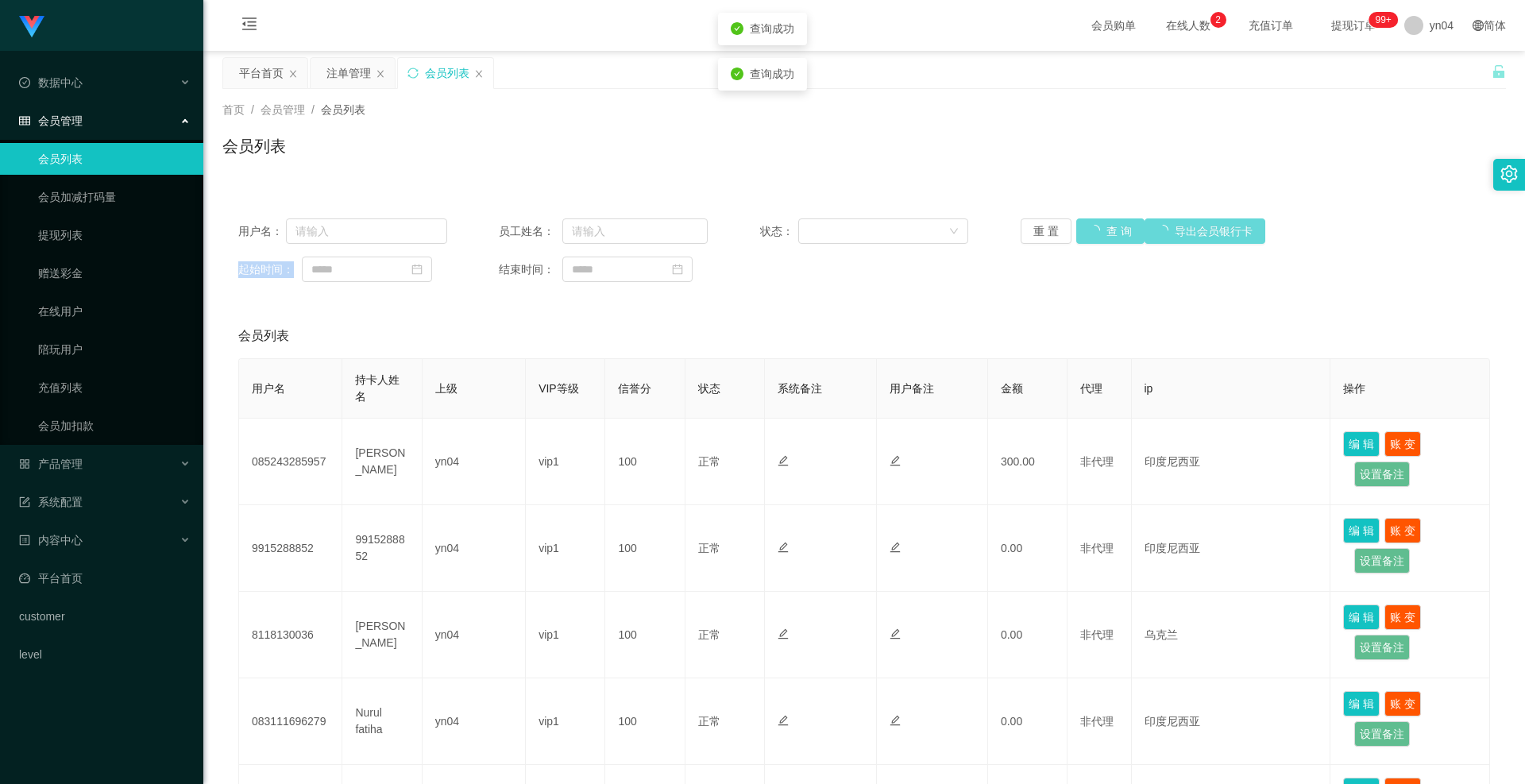
click at [1099, 238] on div "重 置 查 询 导出会员银行卡" at bounding box center [1125, 231] width 209 height 25
click at [1099, 238] on button "查 询" at bounding box center [1102, 231] width 51 height 25
click at [1099, 238] on div "重 置 查 询 导出会员银行卡" at bounding box center [1125, 231] width 209 height 25
click at [1099, 238] on button "查 询" at bounding box center [1102, 231] width 51 height 25
click at [1099, 238] on div "重 置 查 询 导出会员银行卡" at bounding box center [1125, 231] width 209 height 25
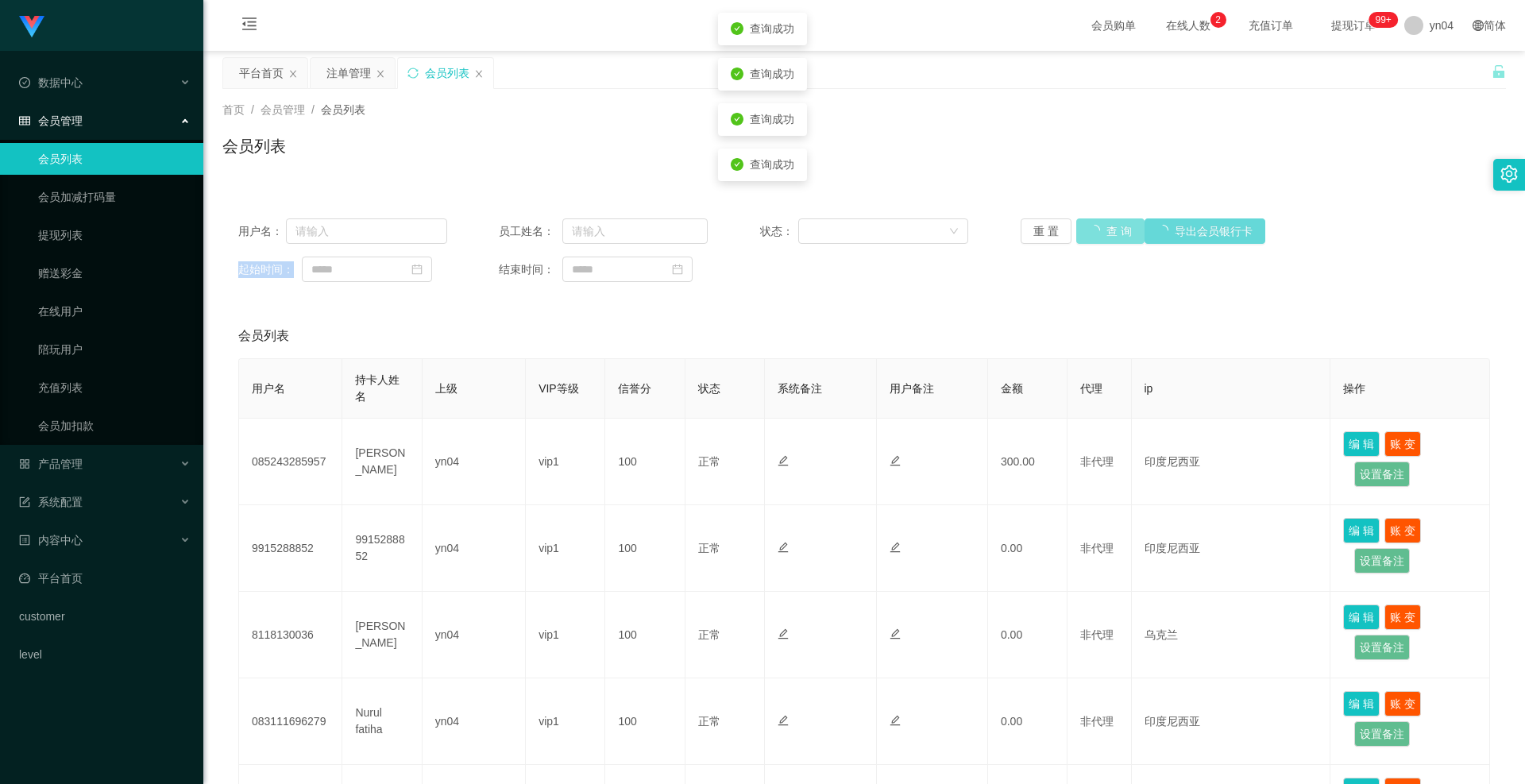
click at [1099, 238] on button "查 询" at bounding box center [1111, 231] width 68 height 25
click at [1099, 238] on div "重 置 查 询 导出会员银行卡" at bounding box center [1125, 231] width 209 height 25
click at [1099, 238] on button "查 询" at bounding box center [1102, 231] width 51 height 25
click at [1099, 238] on div "重 置 查 询 导出会员银行卡" at bounding box center [1125, 231] width 209 height 25
click at [1099, 238] on button "查 询" at bounding box center [1102, 231] width 51 height 25
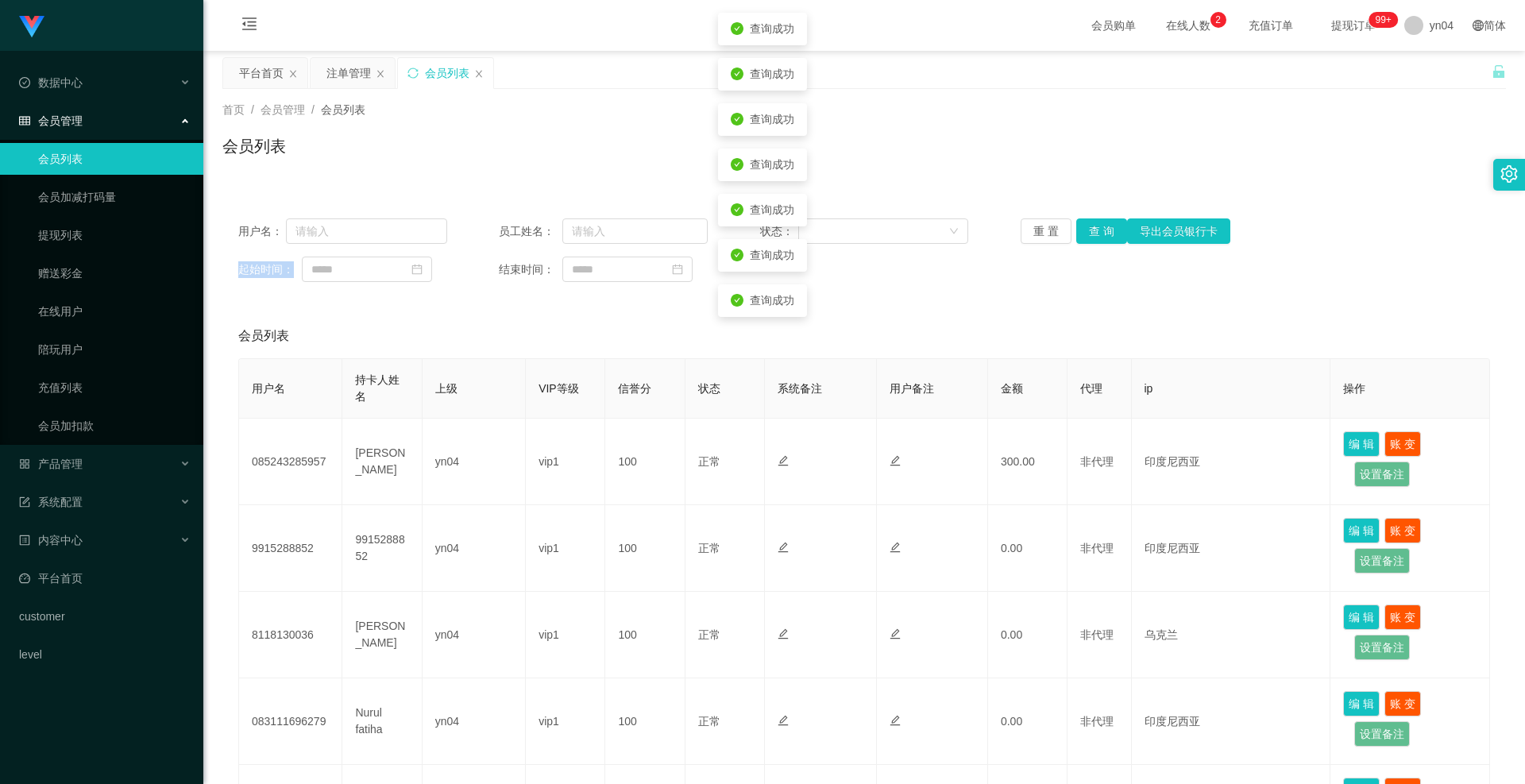
click at [1099, 238] on div "重 置 查 询 导出会员银行卡" at bounding box center [1125, 231] width 209 height 25
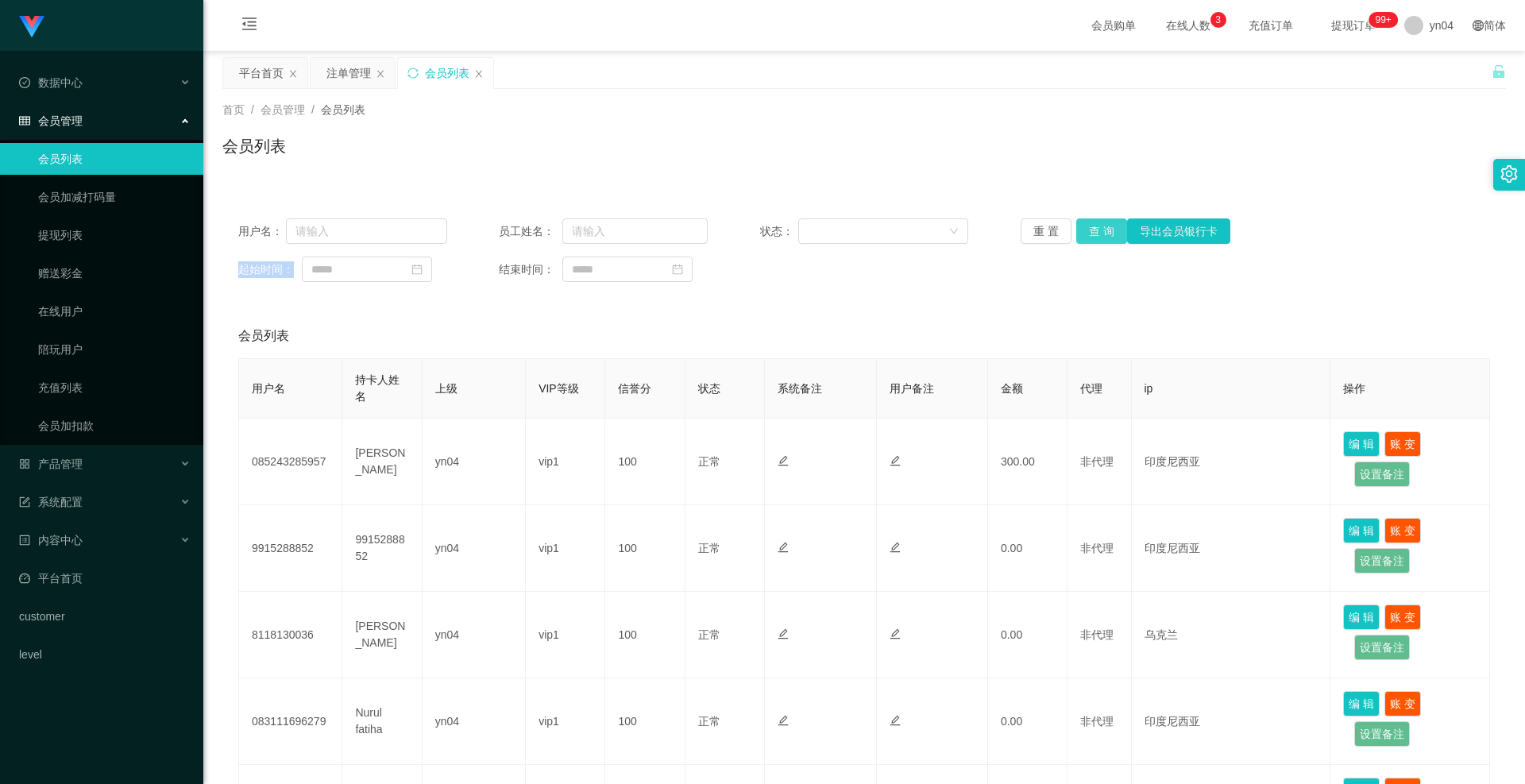
click at [1103, 235] on button "查 询" at bounding box center [1102, 231] width 51 height 25
click at [1103, 235] on div "重 置 查 询 导出会员银行卡" at bounding box center [1125, 231] width 209 height 25
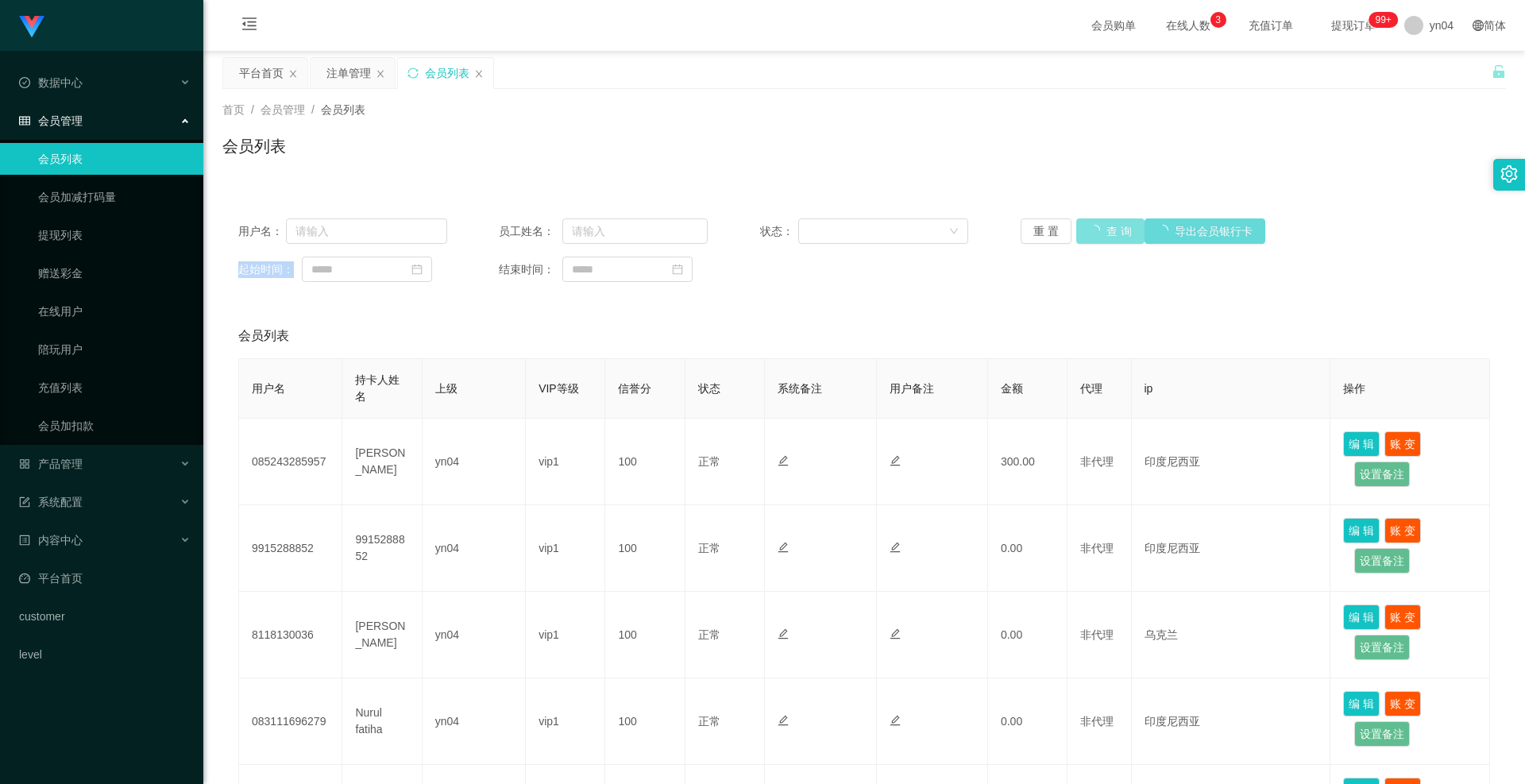
click at [1103, 235] on button "查 询" at bounding box center [1111, 231] width 68 height 25
click at [1103, 235] on div "重 置 查 询 导出会员银行卡" at bounding box center [1125, 231] width 209 height 25
click at [1103, 235] on button "查 询" at bounding box center [1102, 231] width 51 height 25
click at [1103, 235] on div "重 置 查 询 导出会员银行卡" at bounding box center [1125, 231] width 209 height 25
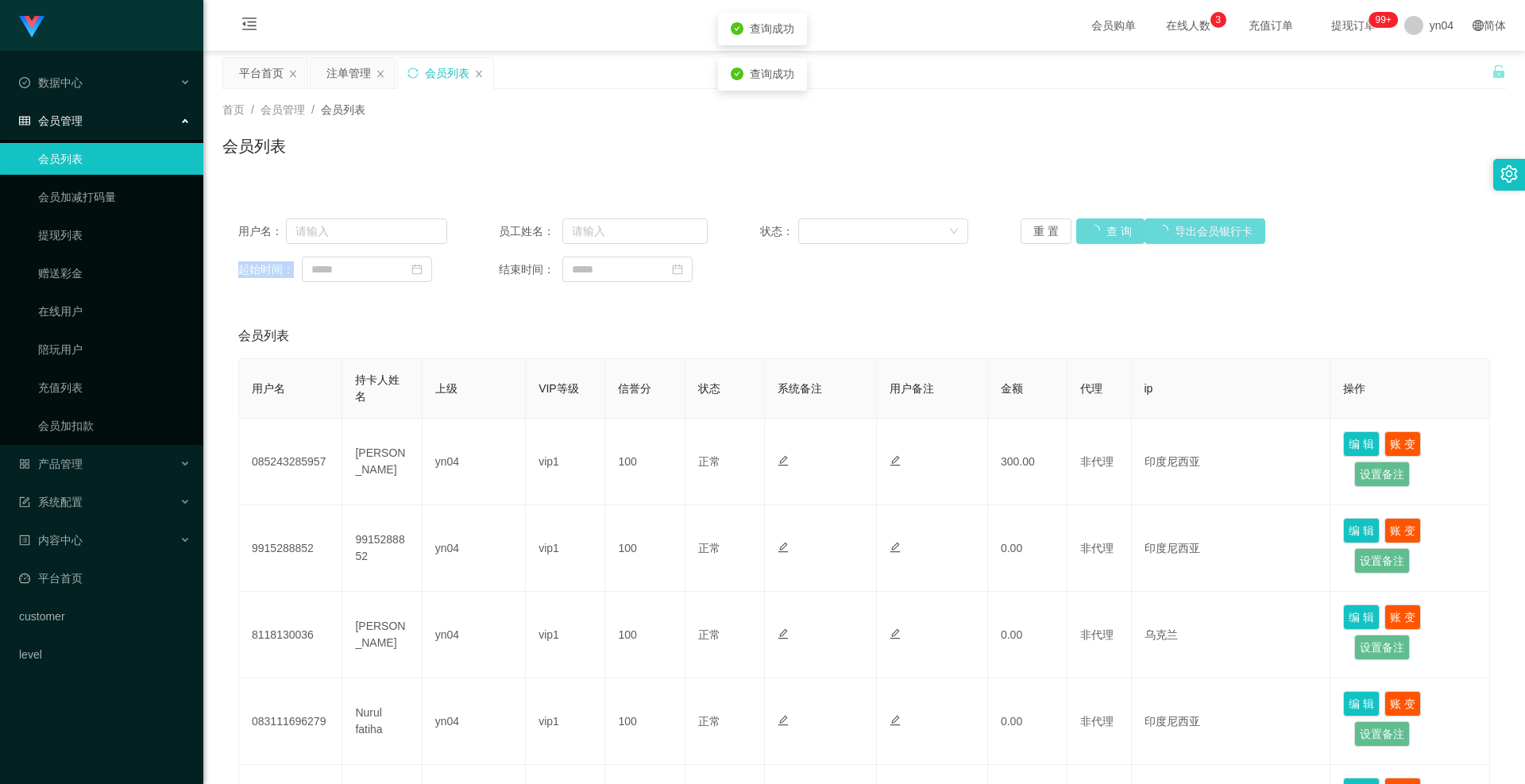
click at [1103, 235] on div "重 置 查 询 导出会员银行卡" at bounding box center [1125, 231] width 209 height 25
click at [1103, 235] on button "查 询" at bounding box center [1111, 231] width 68 height 25
click at [1083, 229] on button "查 询" at bounding box center [1102, 231] width 51 height 25
click at [1083, 229] on div "重 置 查 询 导出会员银行卡" at bounding box center [1125, 231] width 209 height 25
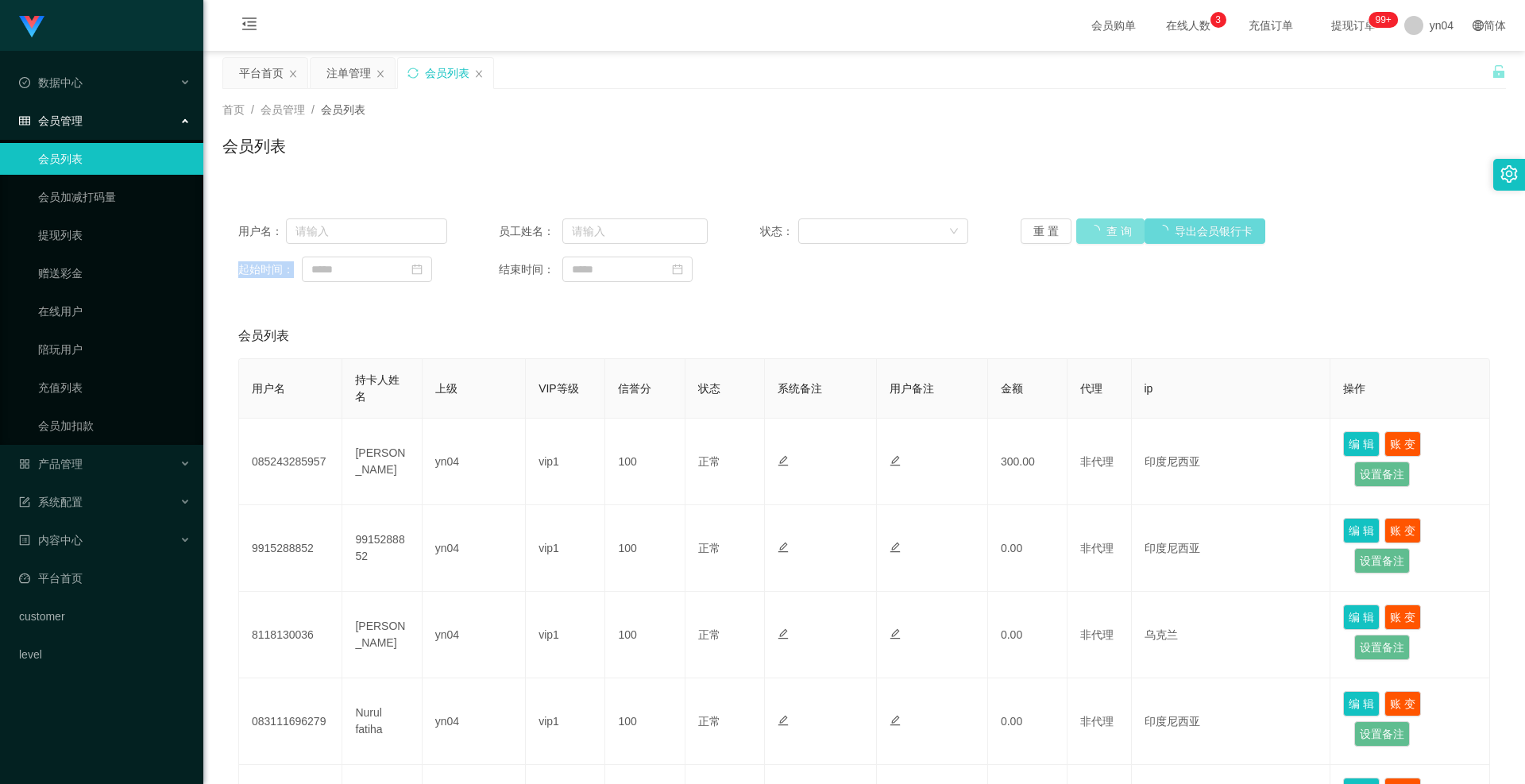
click at [1083, 229] on button "查 询" at bounding box center [1111, 231] width 68 height 25
click at [1083, 229] on div "重 置 查 询 导出会员银行卡" at bounding box center [1125, 231] width 209 height 25
click at [1083, 229] on button "查 询" at bounding box center [1102, 231] width 51 height 25
click at [1083, 229] on div "重 置 查 询 导出会员银行卡" at bounding box center [1125, 231] width 209 height 25
click at [1083, 229] on button "查 询" at bounding box center [1102, 231] width 51 height 25
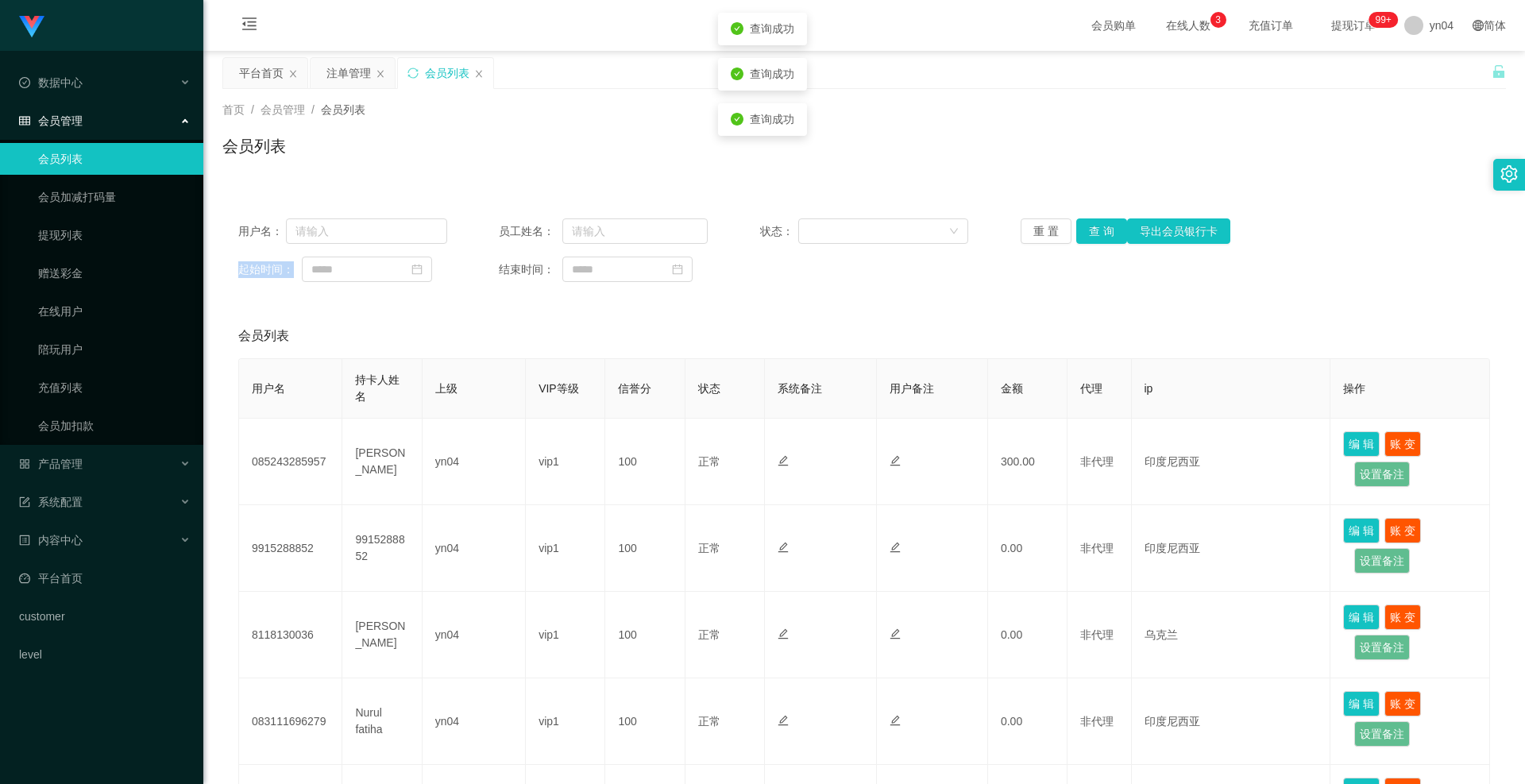
click at [1083, 229] on div "重 置 查 询 导出会员银行卡" at bounding box center [1125, 231] width 209 height 25
click at [1083, 229] on button "查 询" at bounding box center [1102, 231] width 51 height 25
click at [1083, 229] on div "重 置 查 询 导出会员银行卡" at bounding box center [1125, 231] width 209 height 25
click at [1083, 230] on button "查 询" at bounding box center [1102, 231] width 51 height 25
click at [1083, 230] on div "重 置 查 询 导出会员银行卡" at bounding box center [1125, 231] width 209 height 25
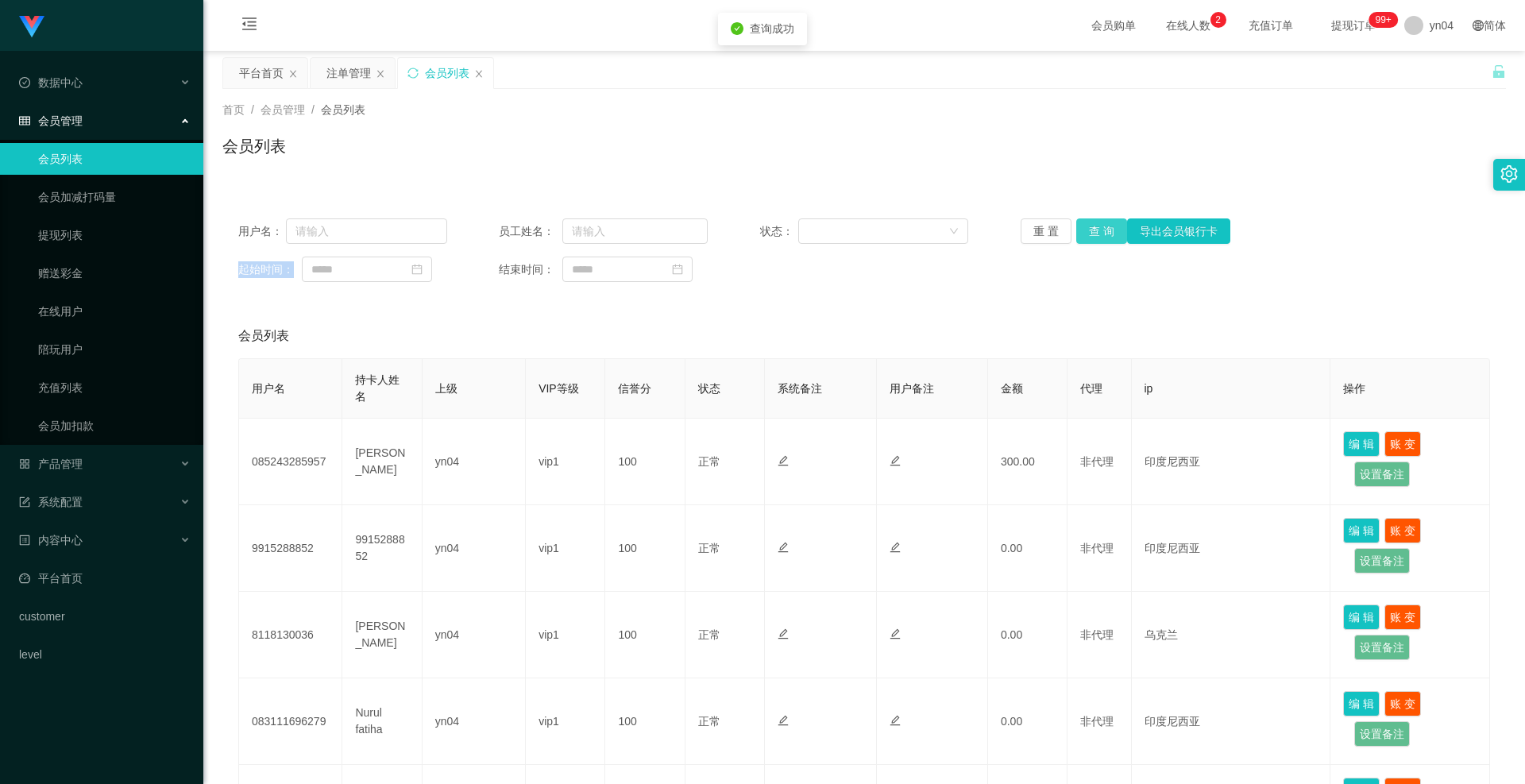
click at [1083, 230] on button "查 询" at bounding box center [1102, 231] width 51 height 25
click at [1083, 230] on div "重 置 查 询 导出会员银行卡" at bounding box center [1125, 231] width 209 height 25
click at [1083, 230] on button "查 询" at bounding box center [1111, 231] width 68 height 25
click at [1083, 230] on div "重 置 查 询 导出会员银行卡" at bounding box center [1125, 231] width 209 height 25
click at [1083, 230] on button "查 询" at bounding box center [1102, 231] width 51 height 25
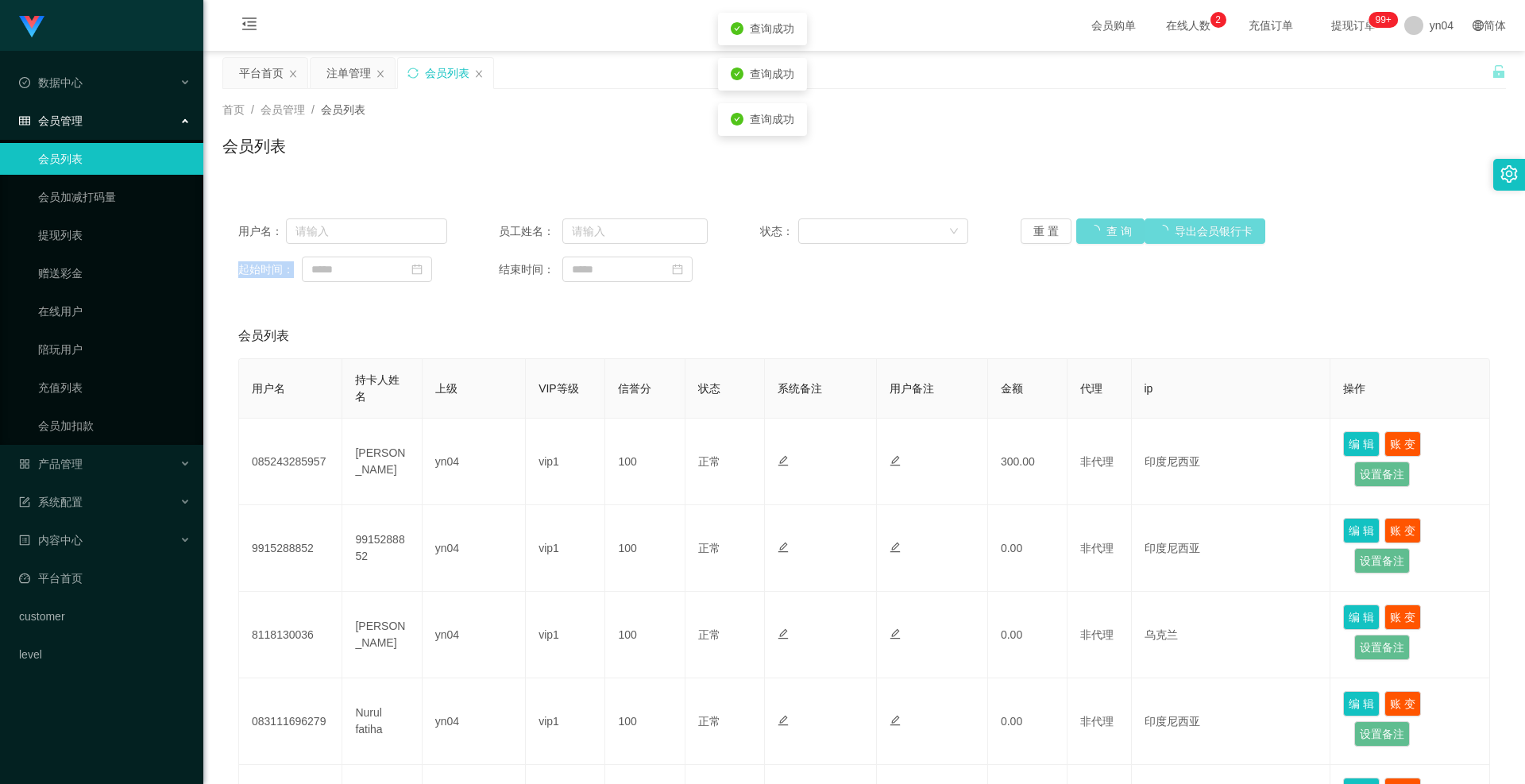
click at [1083, 230] on div "重 置 查 询 导出会员银行卡" at bounding box center [1125, 231] width 209 height 25
click at [1083, 230] on button "查 询" at bounding box center [1102, 231] width 51 height 25
click at [1083, 230] on div "重 置 查 询 导出会员银行卡" at bounding box center [1125, 231] width 209 height 25
click at [1083, 230] on button "查 询" at bounding box center [1102, 231] width 51 height 25
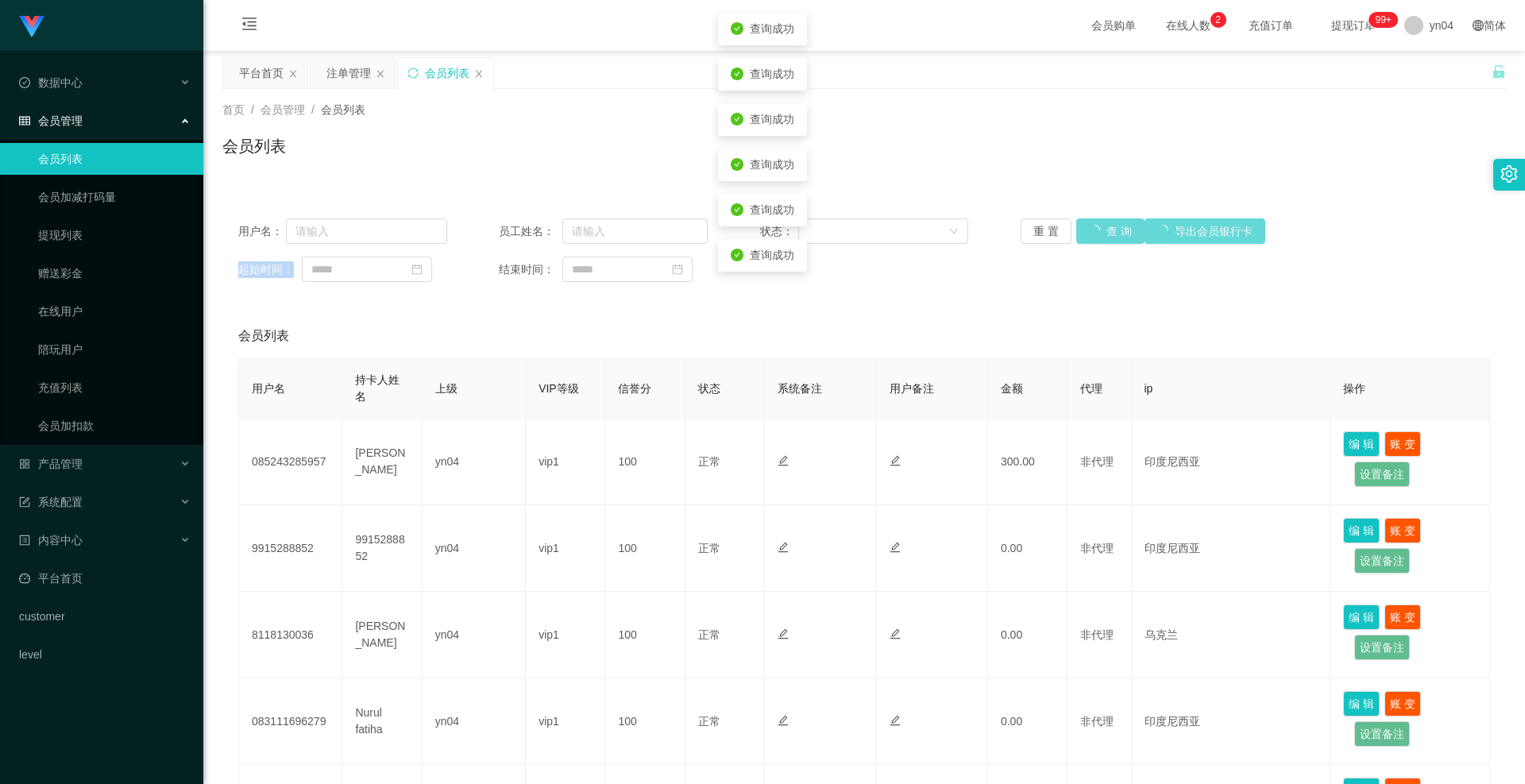
click at [1083, 230] on div "重 置 查 询 导出会员银行卡" at bounding box center [1125, 231] width 209 height 25
click at [1083, 230] on button "查 询" at bounding box center [1102, 231] width 51 height 25
click at [1083, 230] on div "重 置 查 询 导出会员银行卡" at bounding box center [1125, 231] width 209 height 25
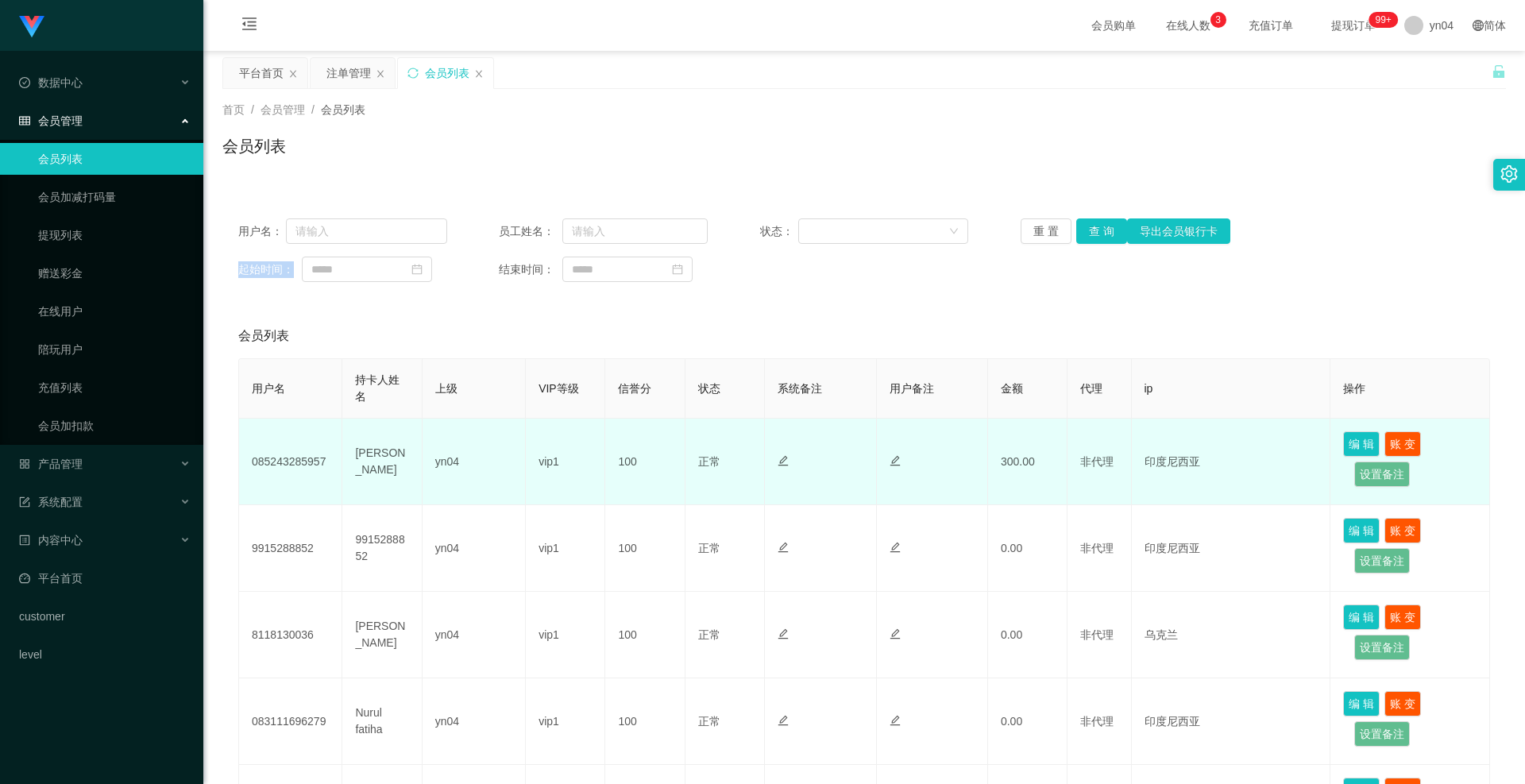
click at [371, 451] on td "[PERSON_NAME]" at bounding box center [381, 462] width 79 height 86
click at [305, 455] on td "085243285957" at bounding box center [290, 462] width 104 height 86
copy td "085243285957"
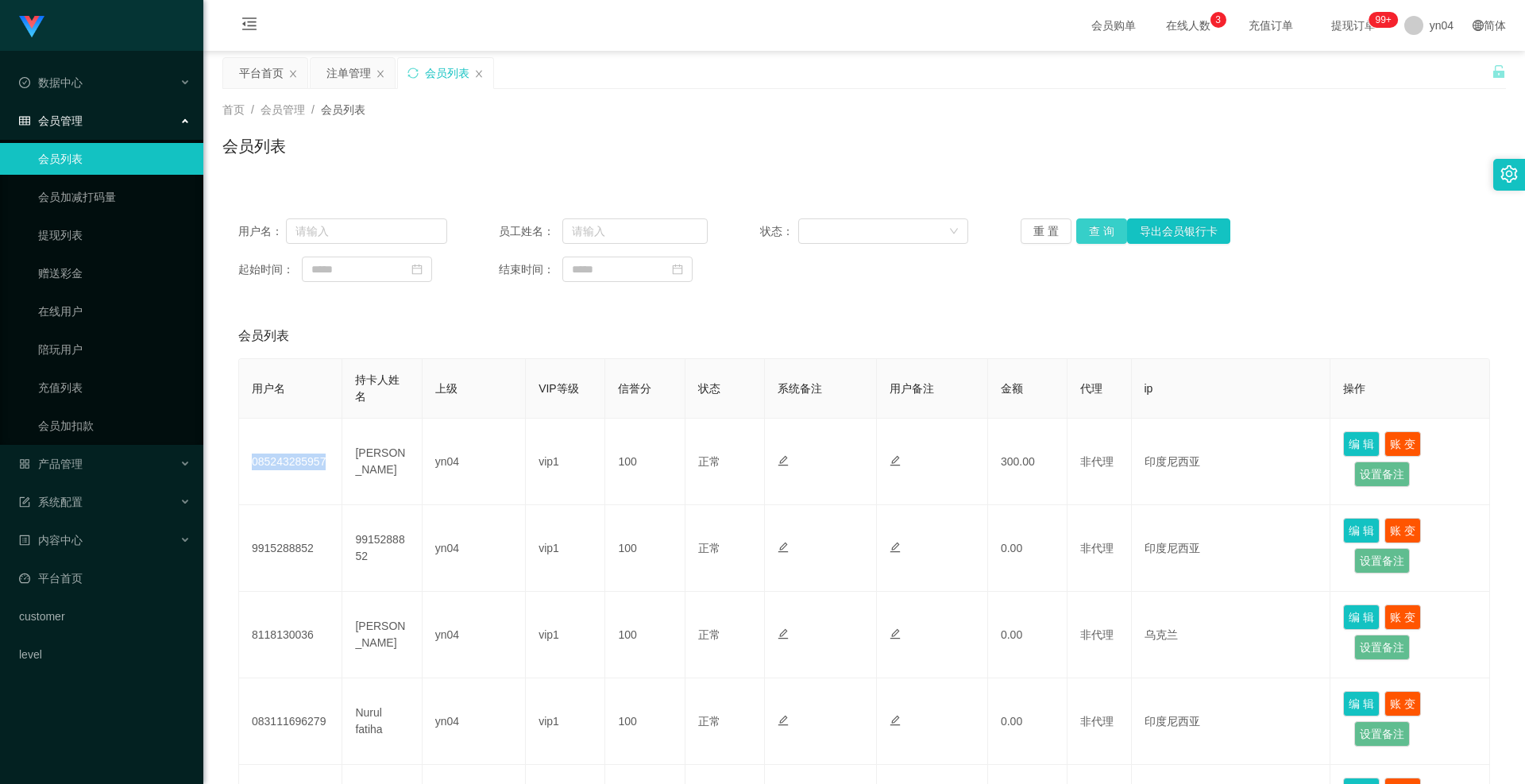
click at [1114, 231] on button "查 询" at bounding box center [1102, 231] width 51 height 25
click at [1114, 231] on div "重 置 查 询 导出会员银行卡" at bounding box center [1125, 231] width 209 height 25
click at [1114, 231] on button "查 询" at bounding box center [1102, 231] width 51 height 25
click at [1114, 231] on div "重 置 查 询 导出会员银行卡" at bounding box center [1125, 231] width 209 height 25
click at [63, 483] on li "产品管理 开奖记录 产品列表 产品预设置 注单管理 即时注单" at bounding box center [102, 465] width 204 height 35
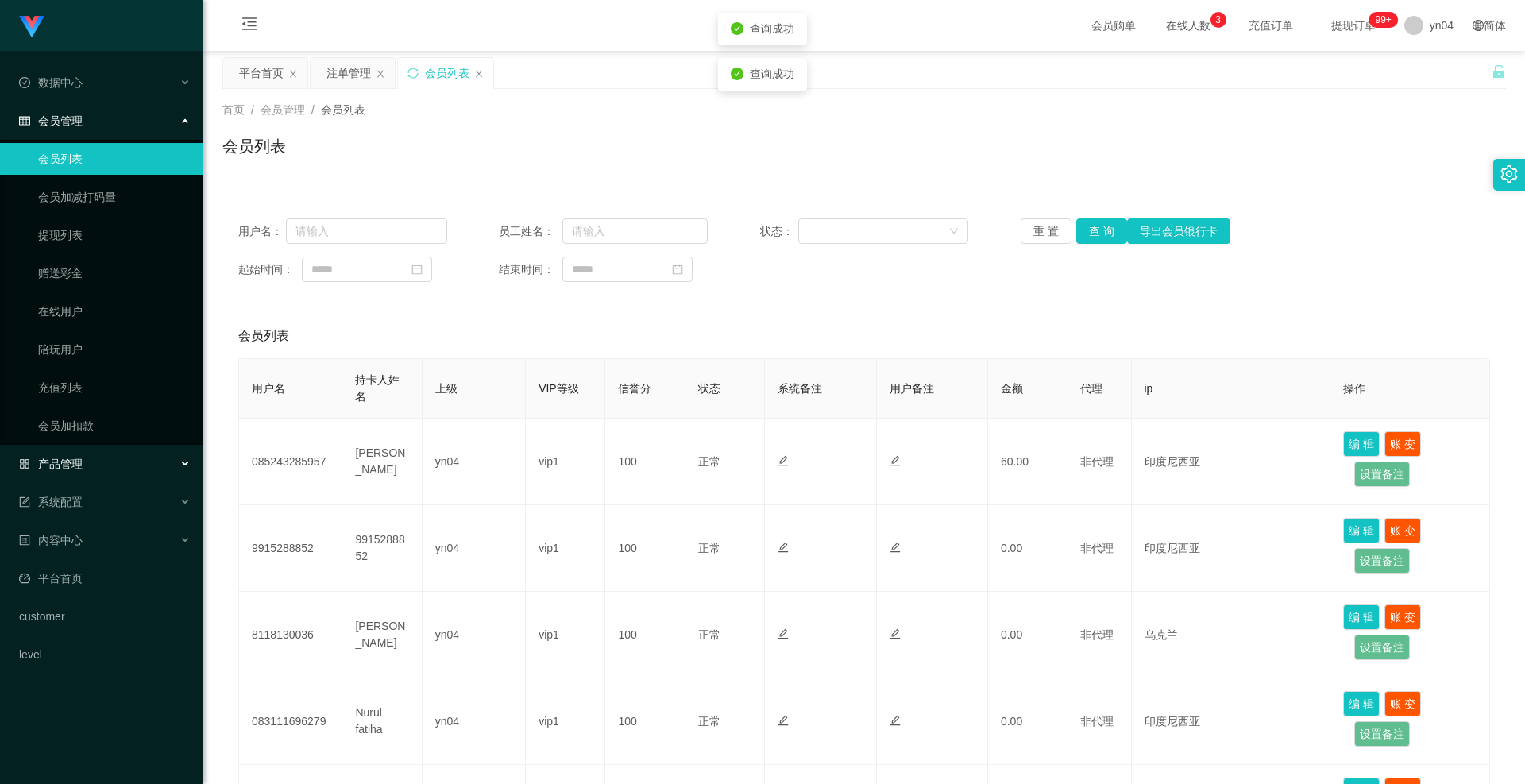
click at [71, 469] on span "产品管理" at bounding box center [51, 464] width 64 height 13
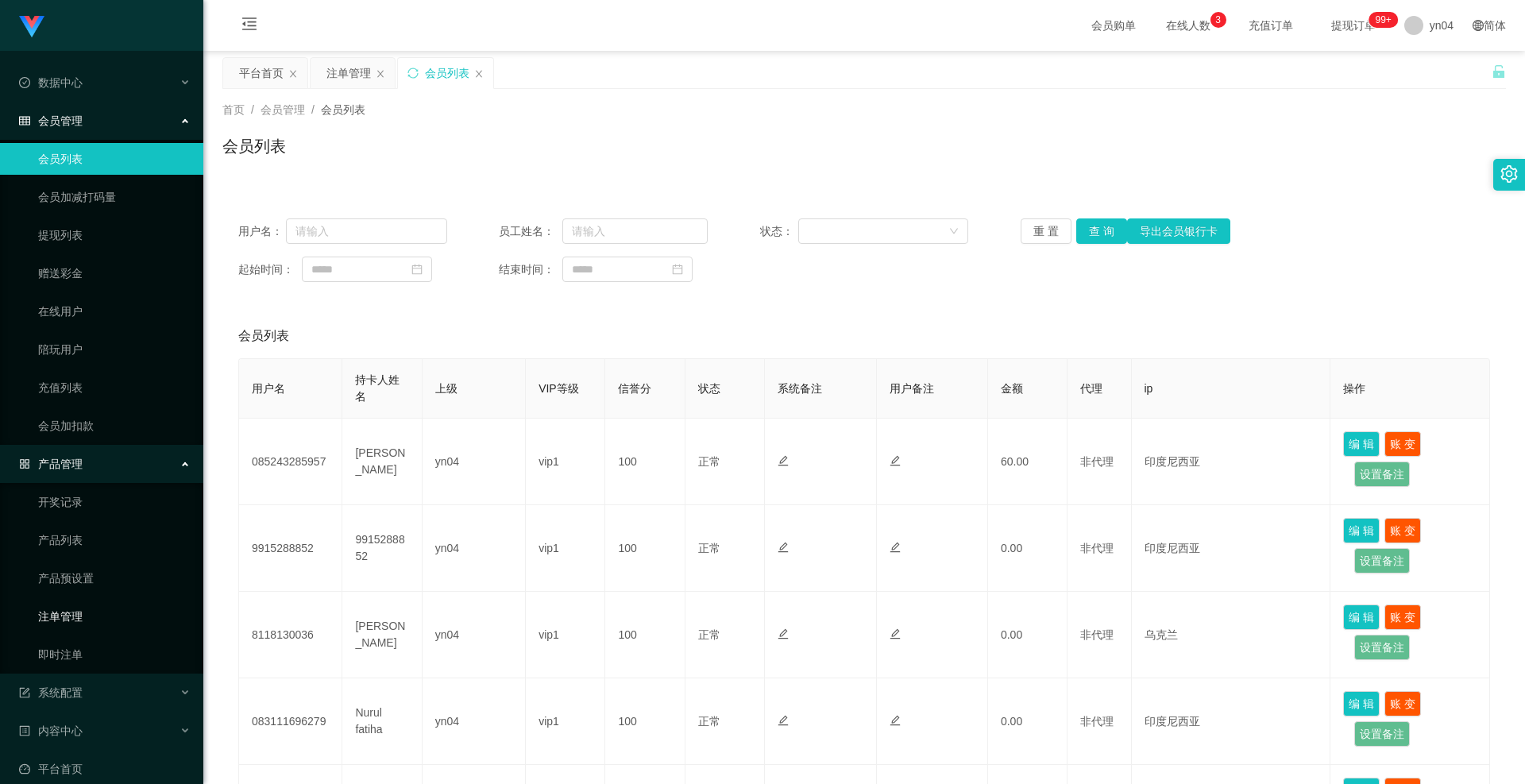
click at [79, 610] on link "注单管理" at bounding box center [114, 616] width 152 height 32
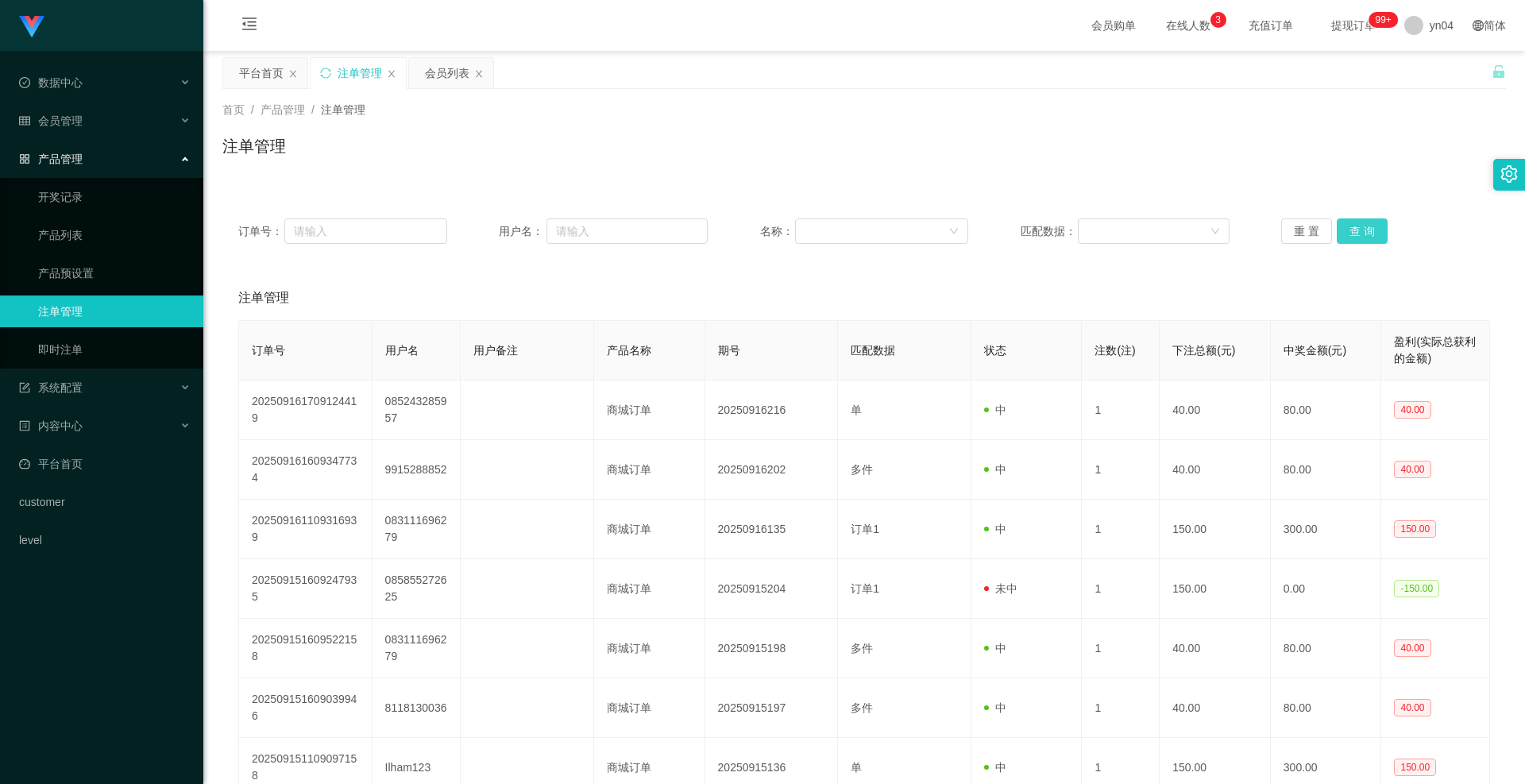
click at [1351, 236] on button "查 询" at bounding box center [1362, 231] width 51 height 25
click at [1351, 236] on div "重 置 查 询" at bounding box center [1386, 231] width 209 height 25
click at [1351, 236] on button "查 询" at bounding box center [1371, 231] width 68 height 25
click at [1351, 236] on div "重 置 查 询" at bounding box center [1386, 231] width 209 height 25
click at [1351, 236] on button "查 询" at bounding box center [1362, 231] width 51 height 25
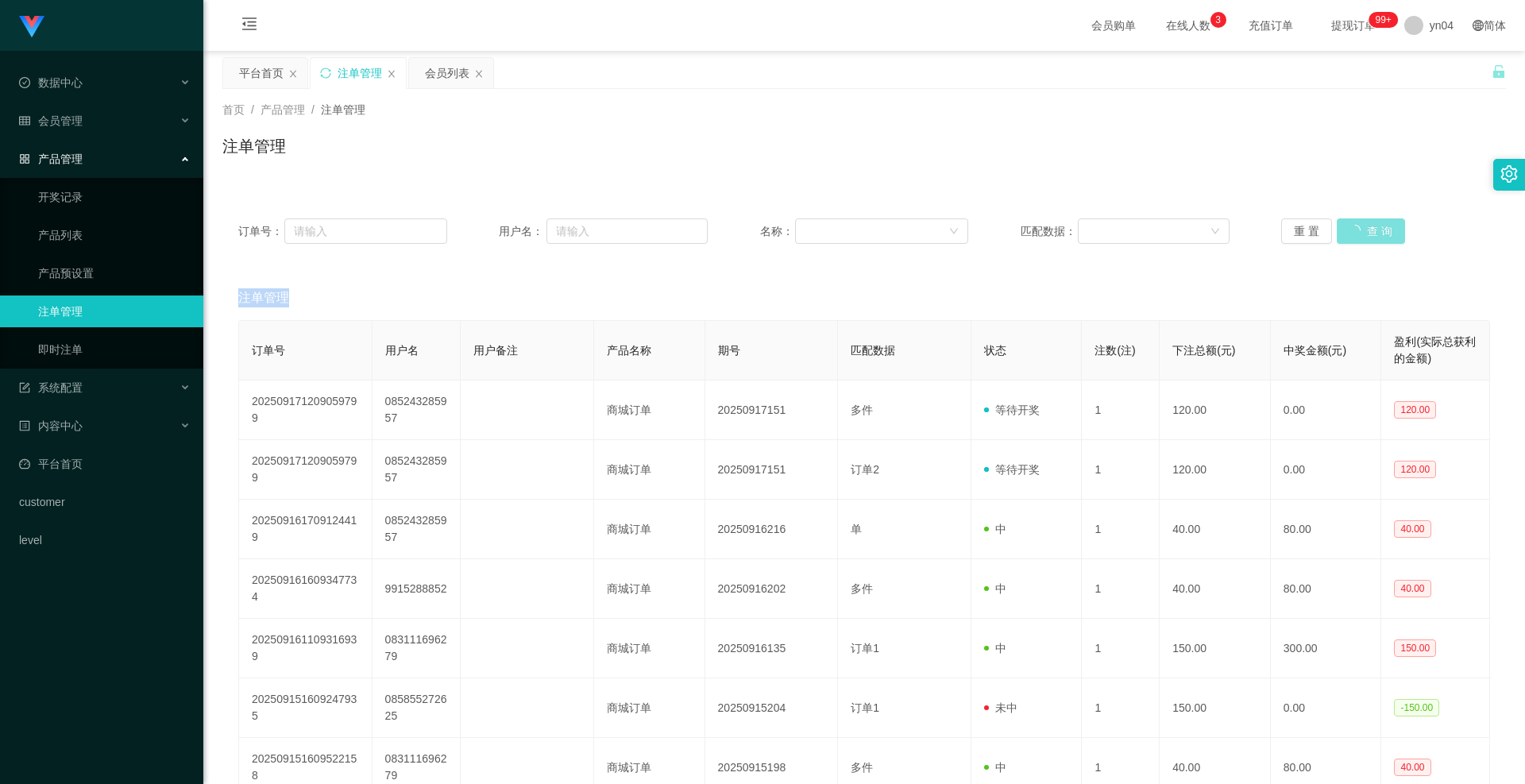
click at [1351, 236] on div "重 置 查 询" at bounding box center [1386, 231] width 209 height 25
click at [1351, 236] on button "查 询" at bounding box center [1362, 231] width 51 height 25
click at [80, 130] on div "会员管理" at bounding box center [102, 121] width 204 height 32
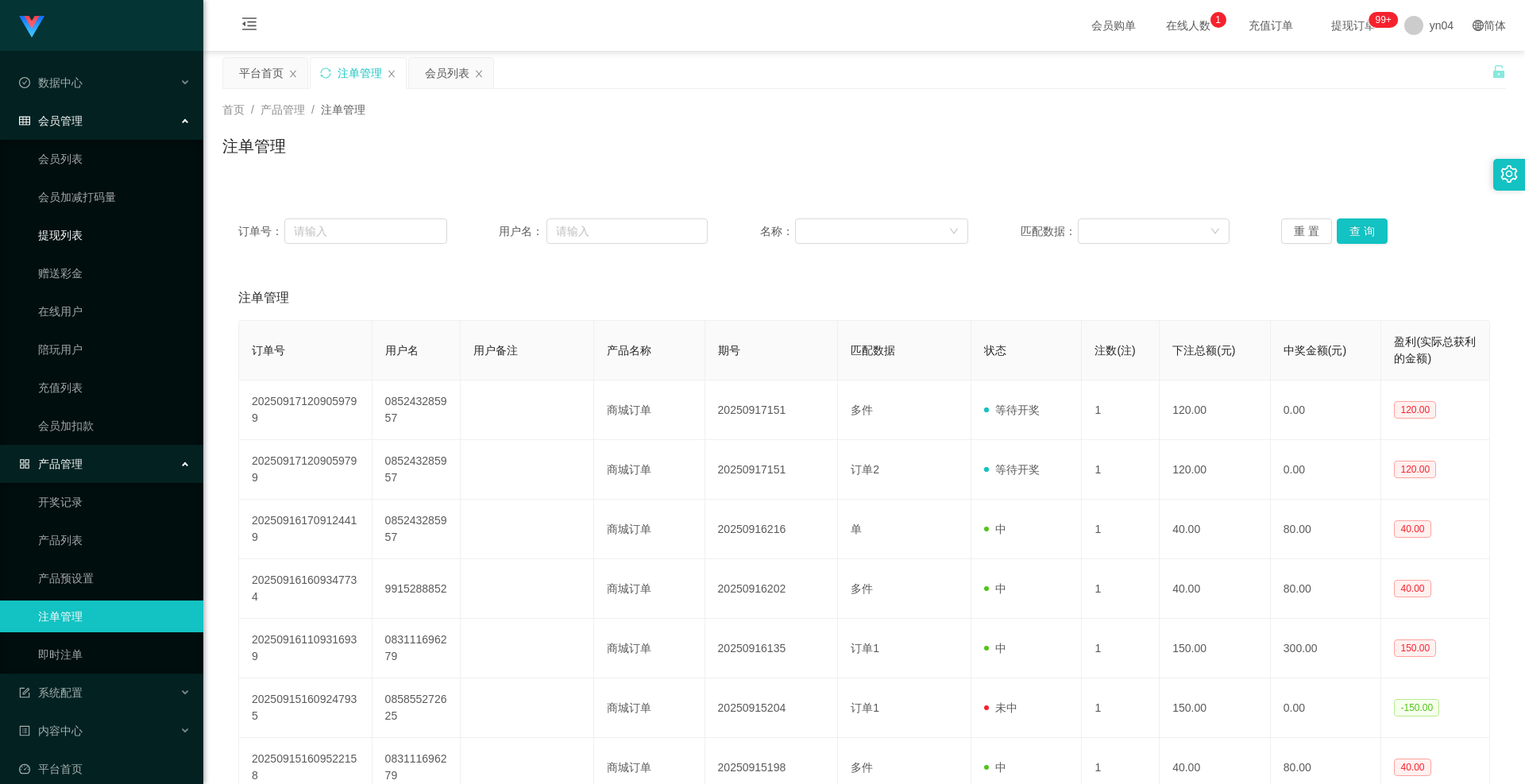
drag, startPoint x: 88, startPoint y: 239, endPoint x: 705, endPoint y: 243, distance: 617.0
click at [88, 239] on link "提现列表" at bounding box center [114, 235] width 152 height 32
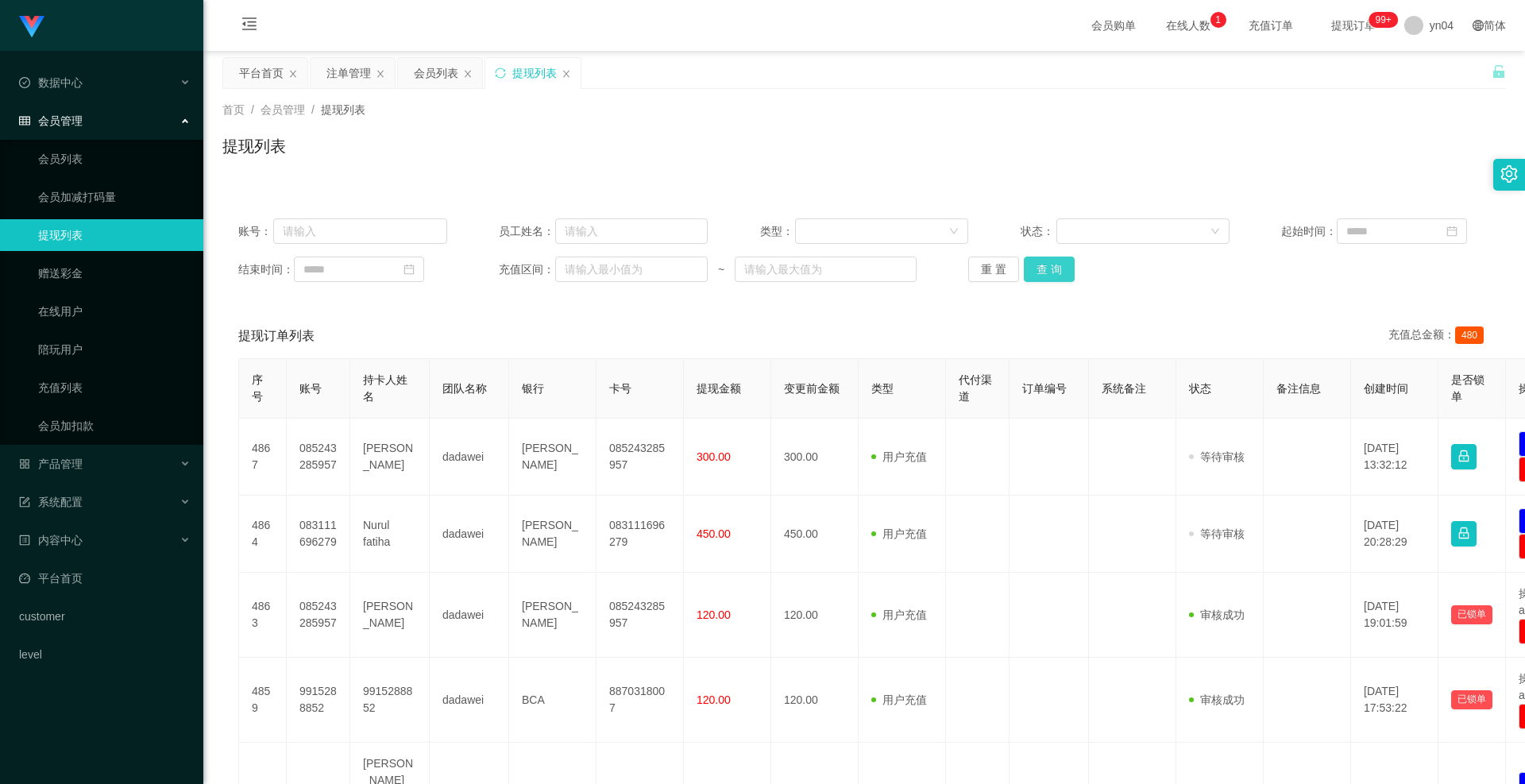
click at [1035, 266] on button "查 询" at bounding box center [1049, 269] width 51 height 25
click at [1035, 266] on div "重 置 查 询" at bounding box center [1073, 269] width 209 height 25
click at [1035, 266] on button "查 询" at bounding box center [1049, 269] width 51 height 25
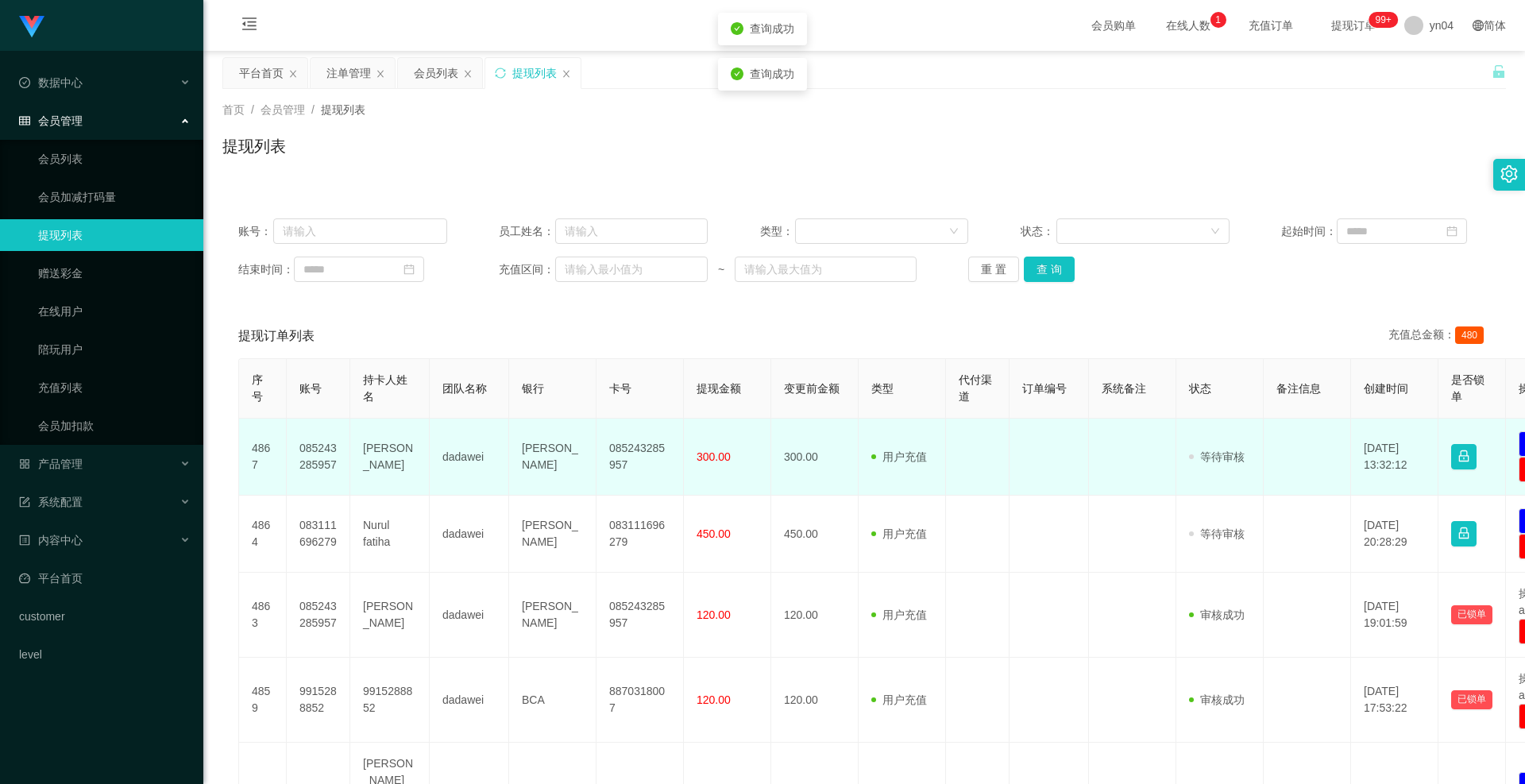
click at [308, 461] on td "085243285957" at bounding box center [319, 457] width 64 height 77
copy td "085243285957"
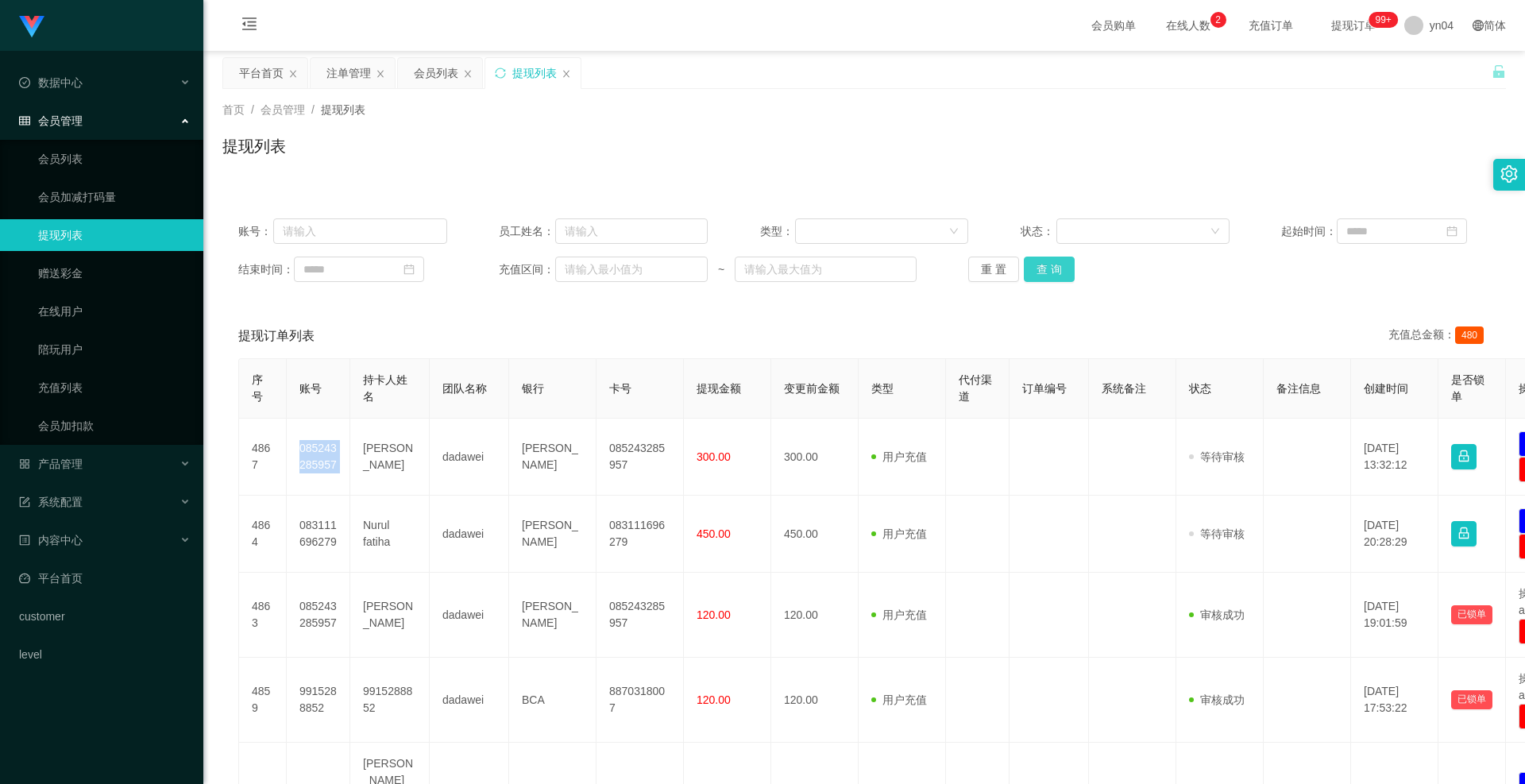
click at [1049, 271] on button "查 询" at bounding box center [1049, 269] width 51 height 25
click at [1048, 271] on div "重 置 查 询" at bounding box center [1073, 269] width 209 height 25
click at [1048, 271] on button "查 询" at bounding box center [1058, 269] width 68 height 25
click at [1048, 271] on div "重 置 查 询" at bounding box center [1073, 269] width 209 height 25
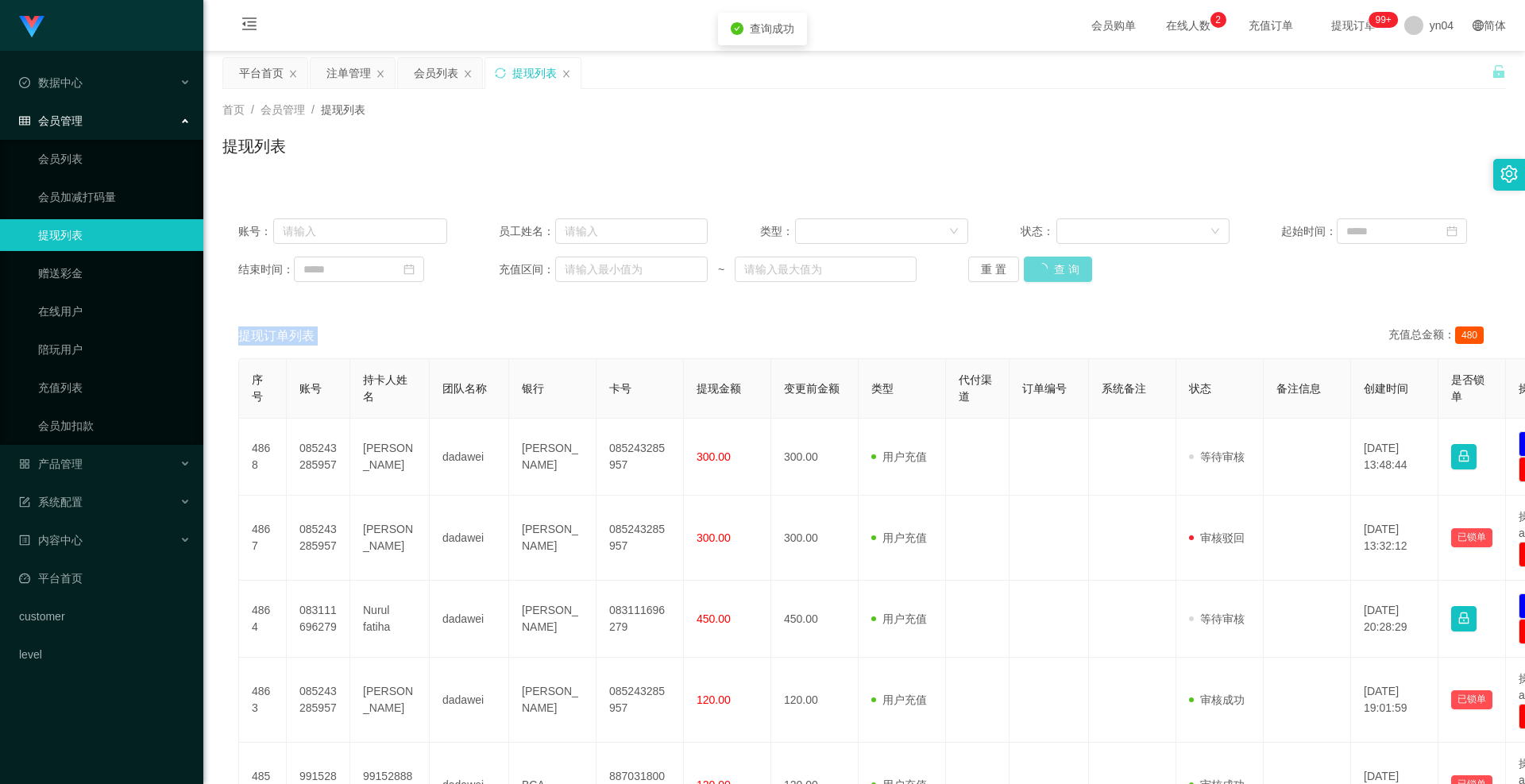
click at [1048, 271] on div "重 置 查 询" at bounding box center [1073, 269] width 209 height 25
click at [1048, 271] on button "查 询" at bounding box center [1049, 269] width 51 height 25
click at [1048, 271] on div "重 置 查 询" at bounding box center [1073, 269] width 209 height 25
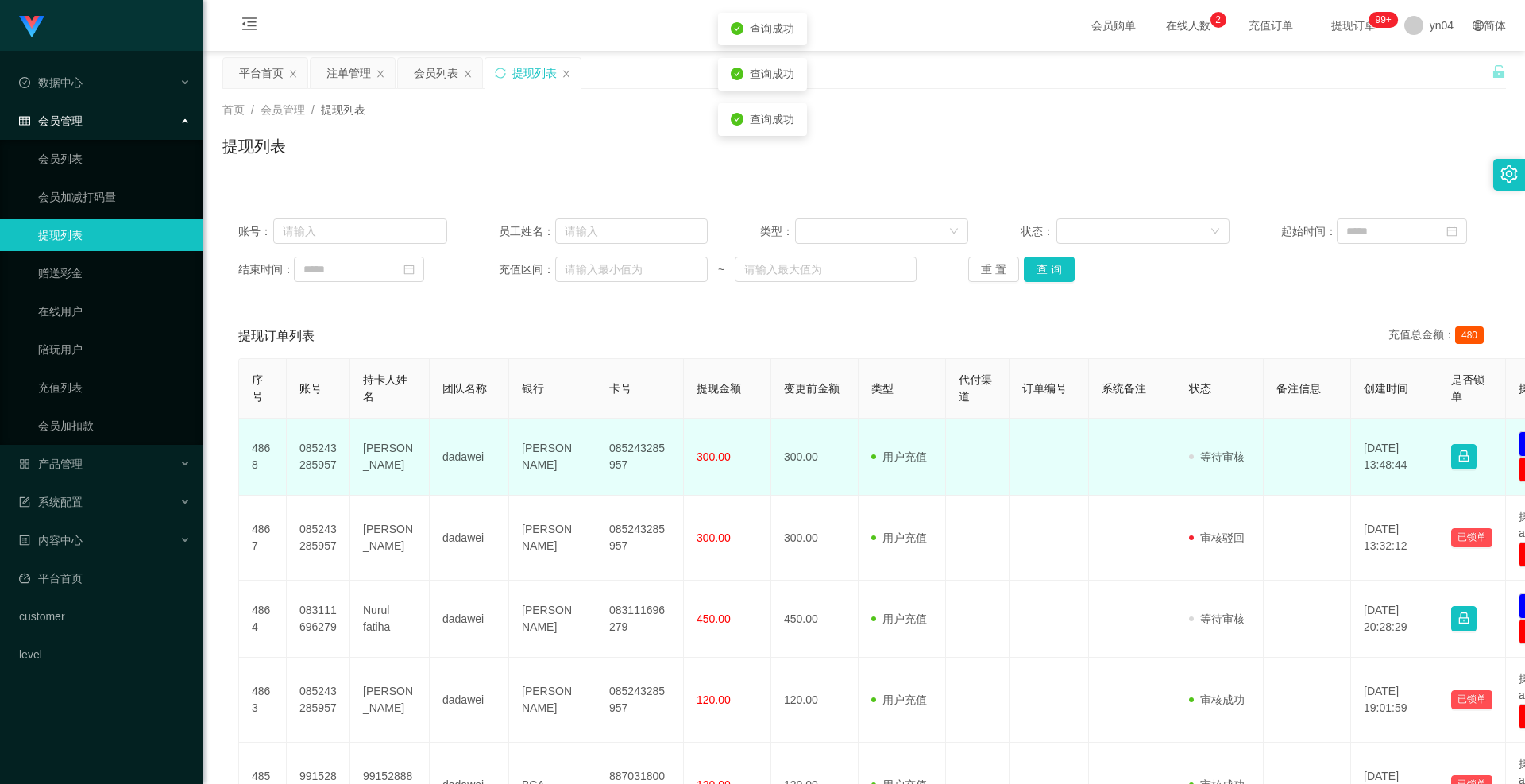
click at [312, 453] on td "085243285957" at bounding box center [319, 457] width 64 height 77
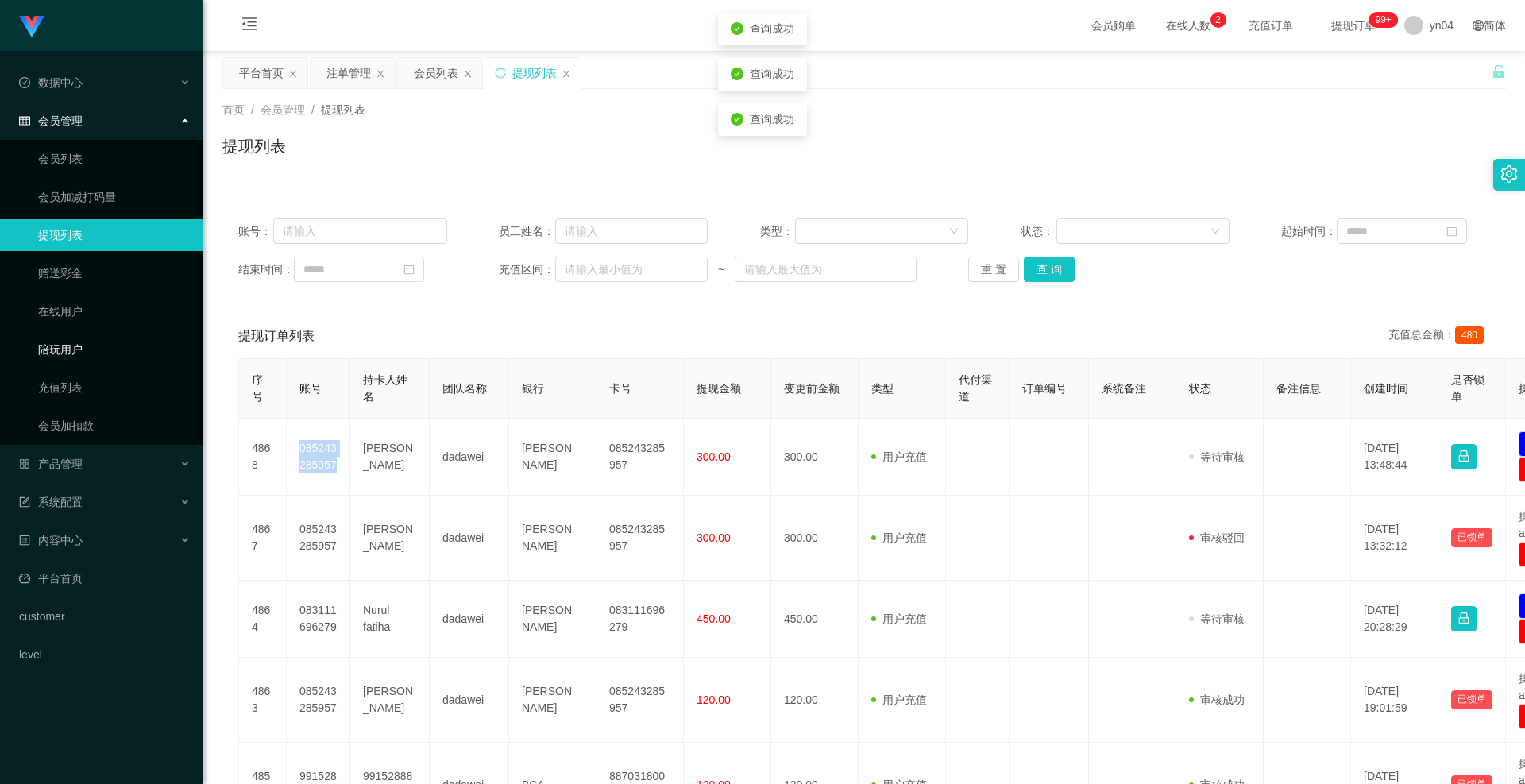
copy td "085243285957"
click at [109, 454] on div "产品管理" at bounding box center [102, 464] width 204 height 32
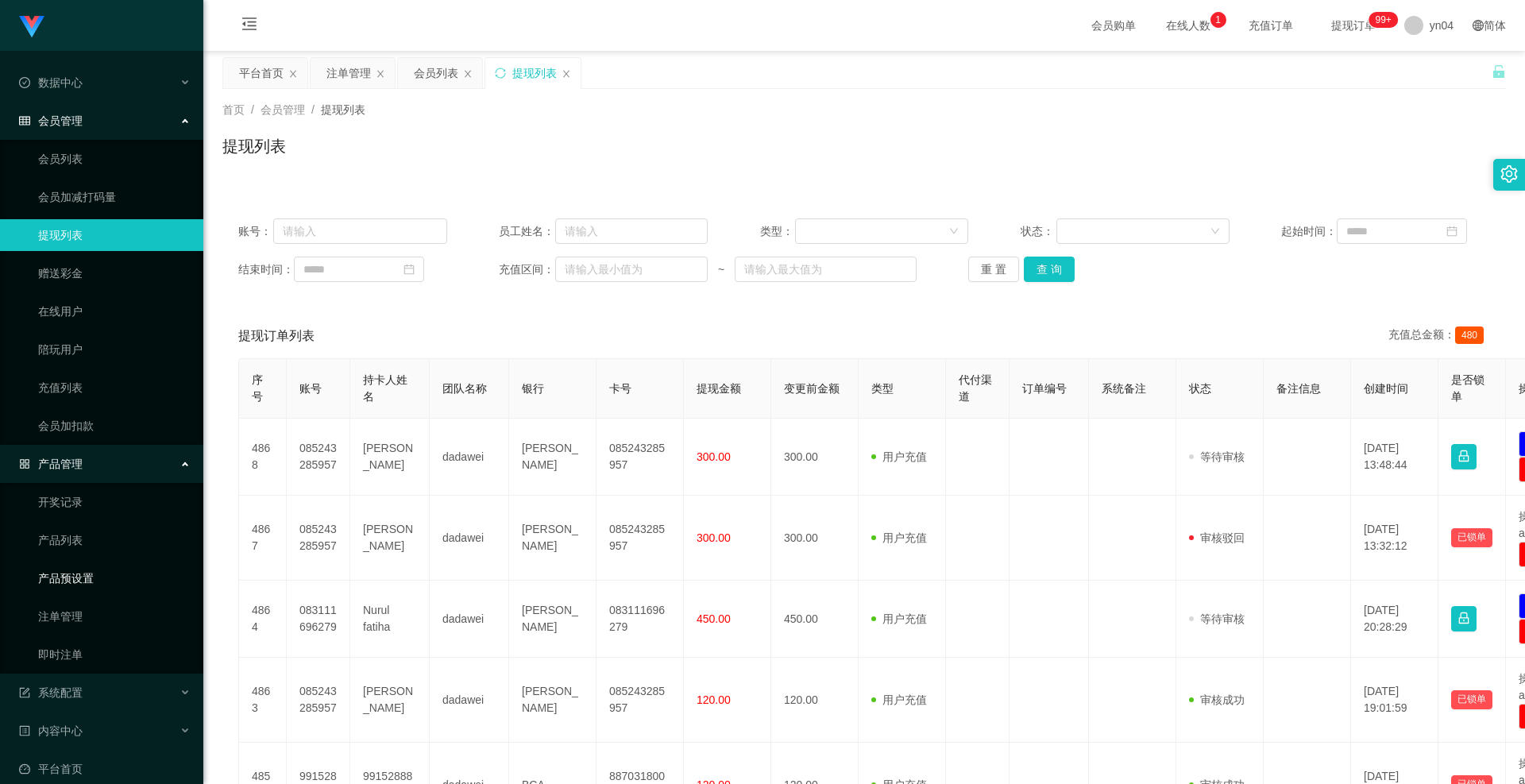
click at [80, 579] on link "产品预设置" at bounding box center [114, 578] width 152 height 32
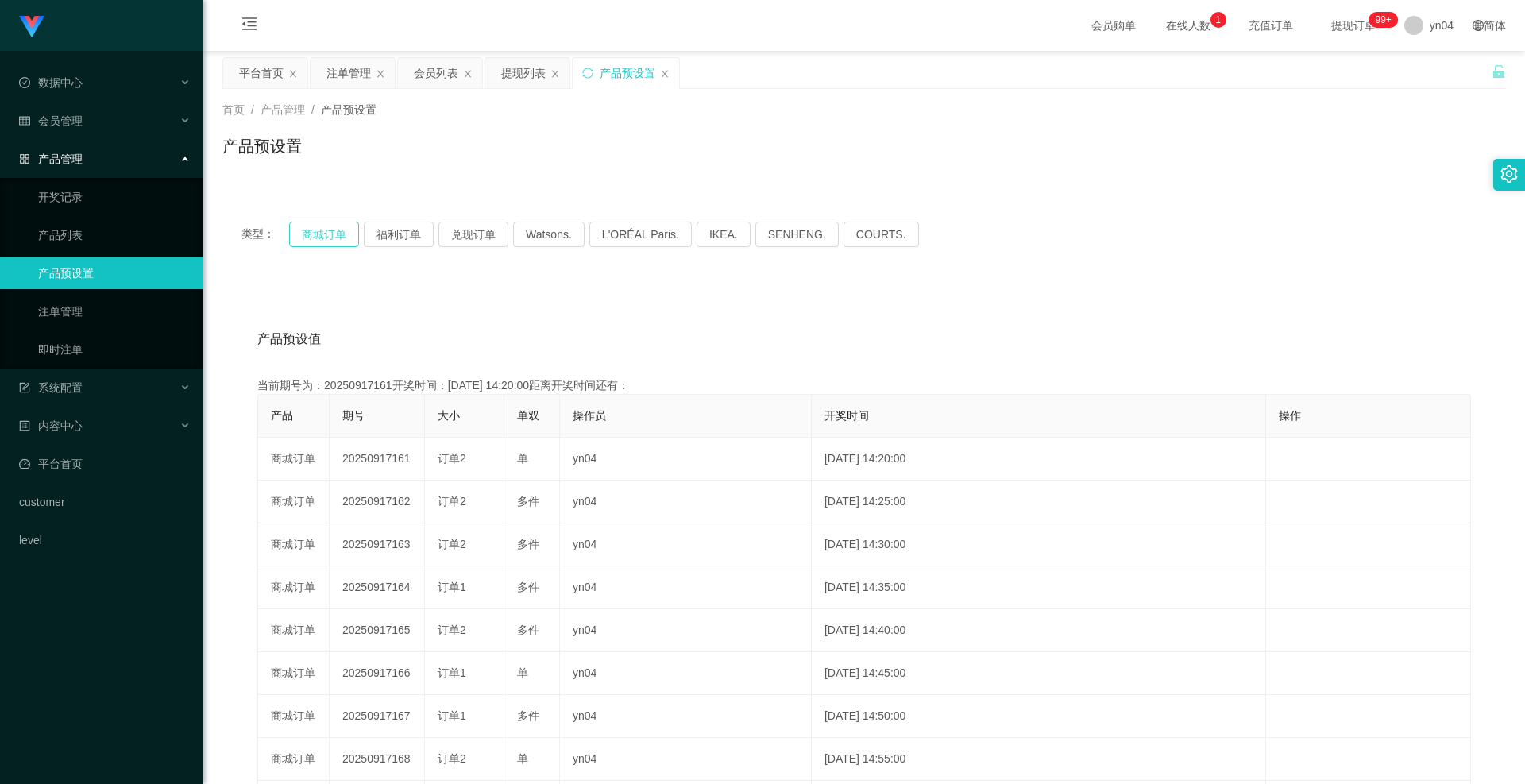
click at [324, 240] on button "商城订单" at bounding box center [324, 234] width 70 height 25
